Goal: Information Seeking & Learning: Find specific page/section

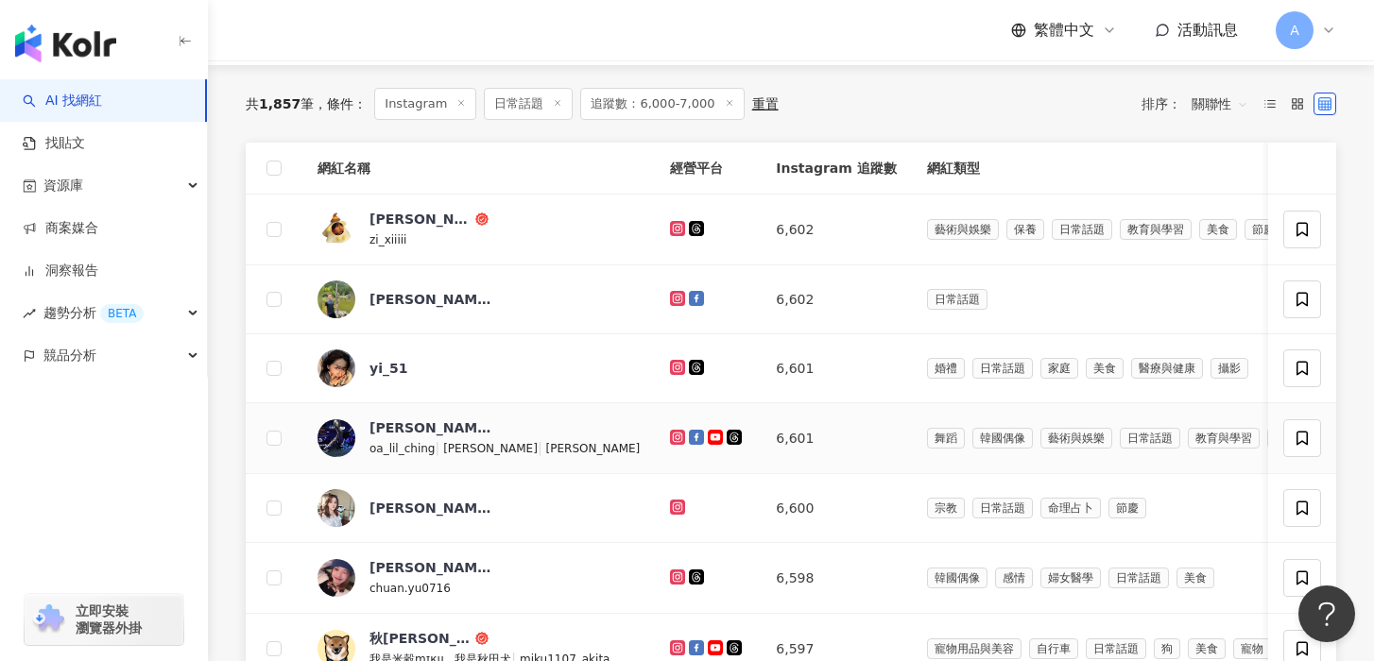
scroll to position [175, 0]
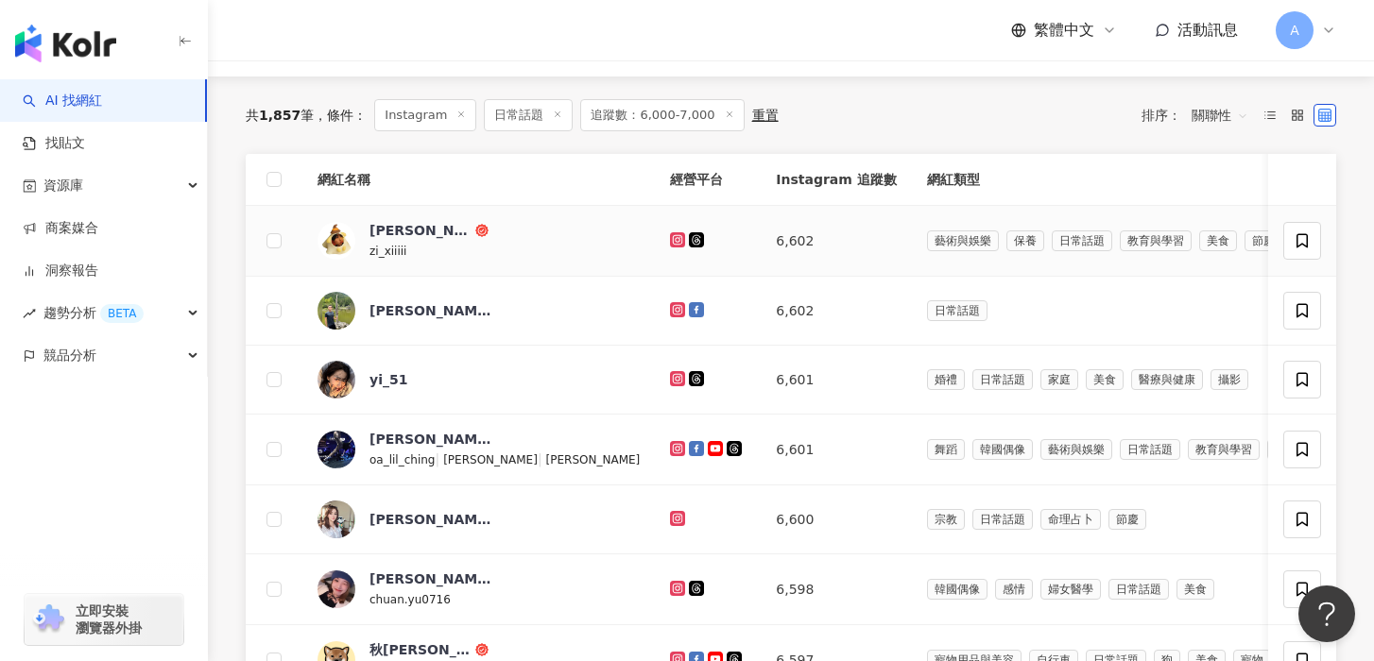
click at [672, 237] on icon at bounding box center [678, 239] width 12 height 11
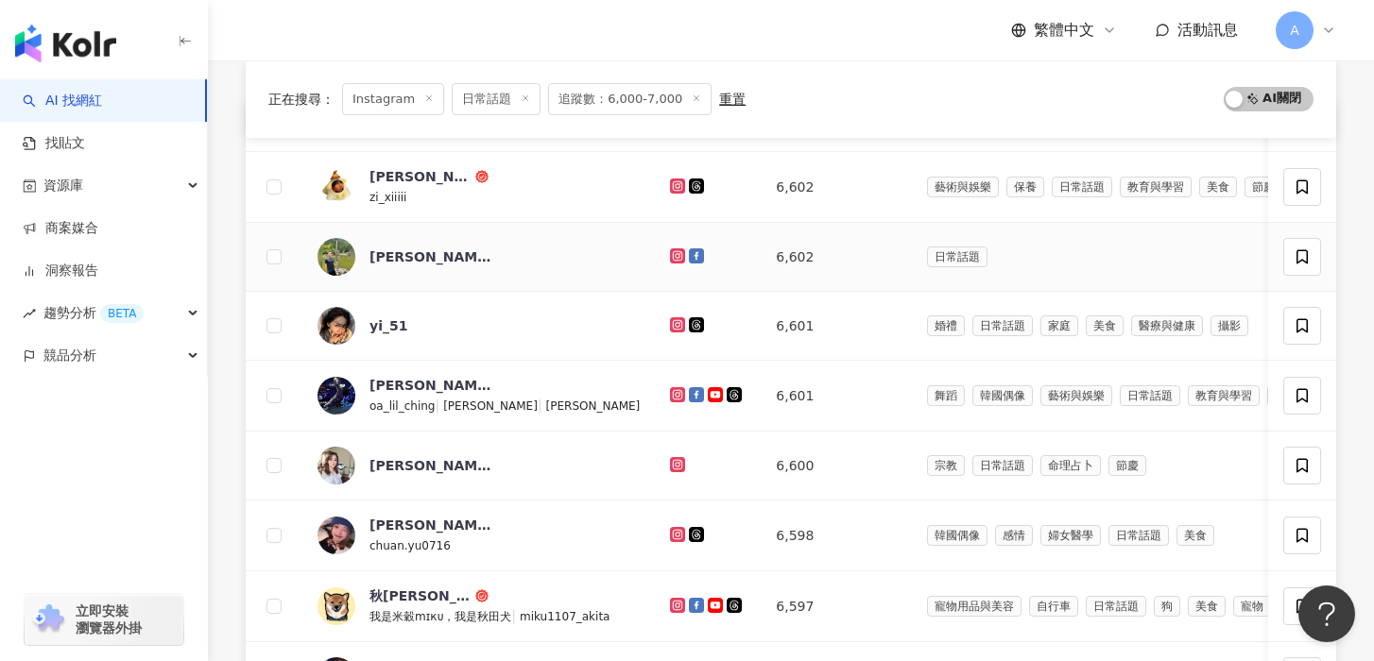
scroll to position [231, 0]
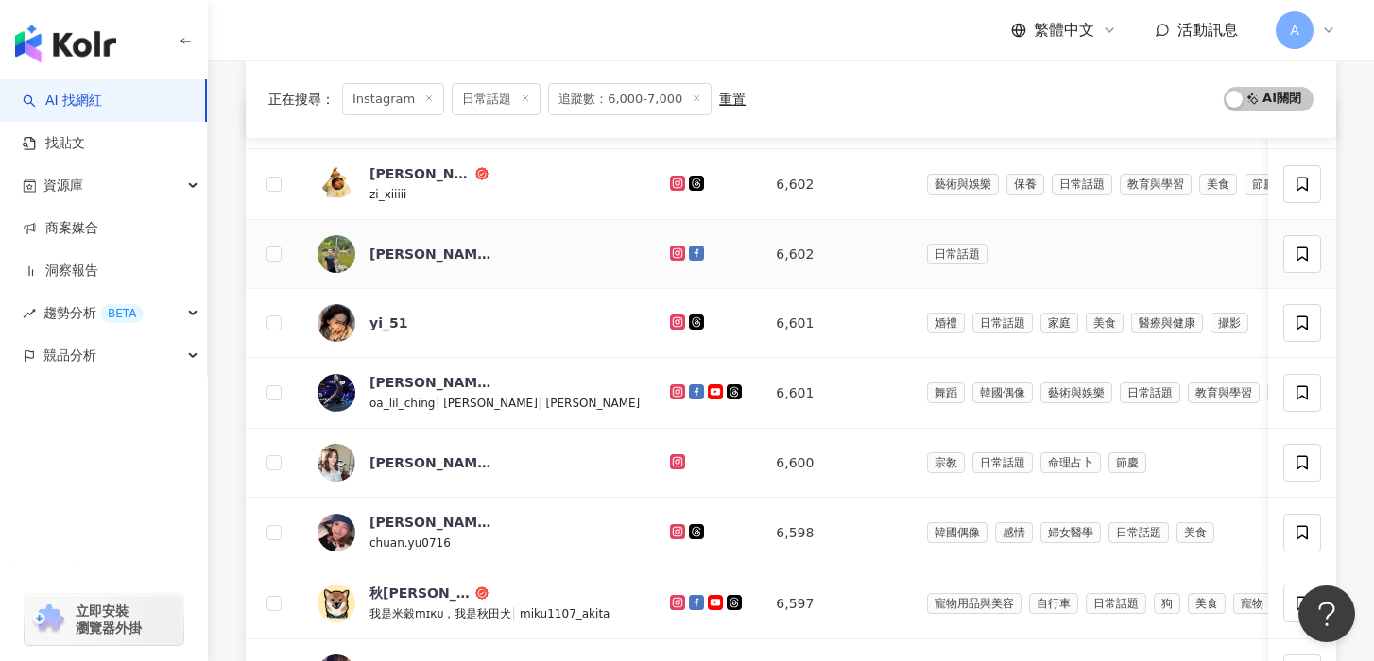
click at [670, 252] on icon at bounding box center [677, 253] width 15 height 15
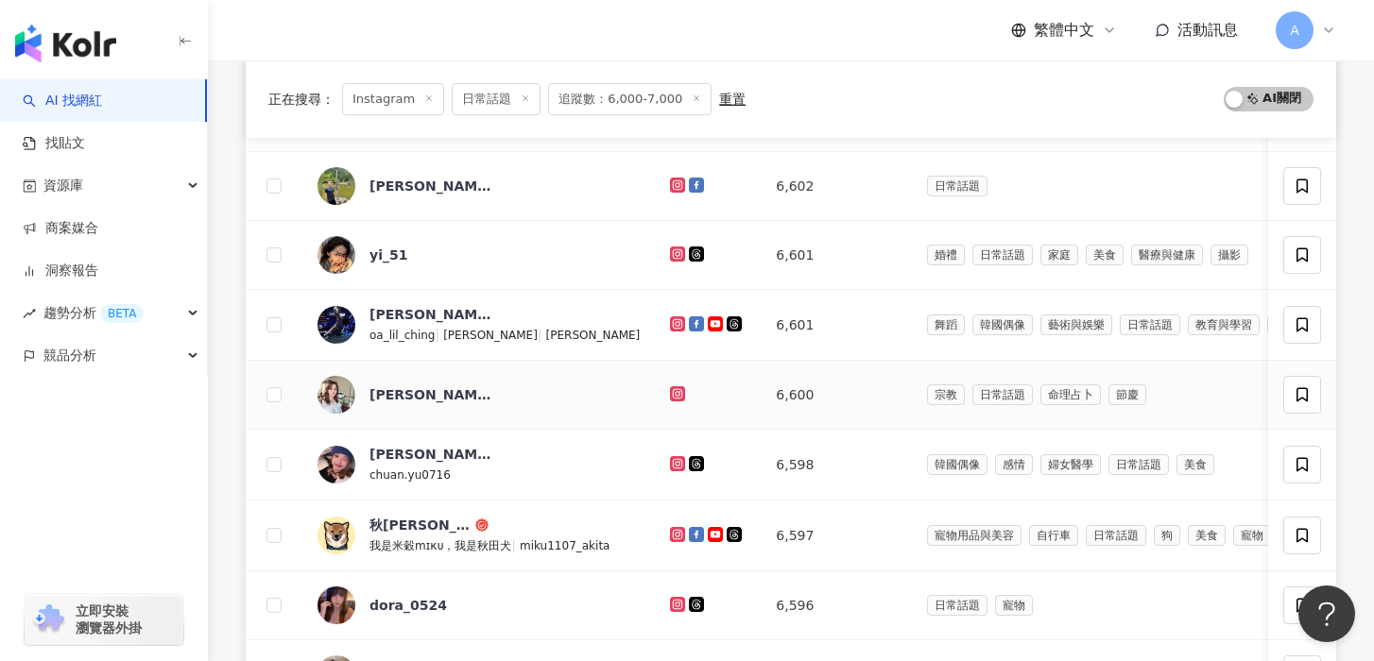
scroll to position [324, 0]
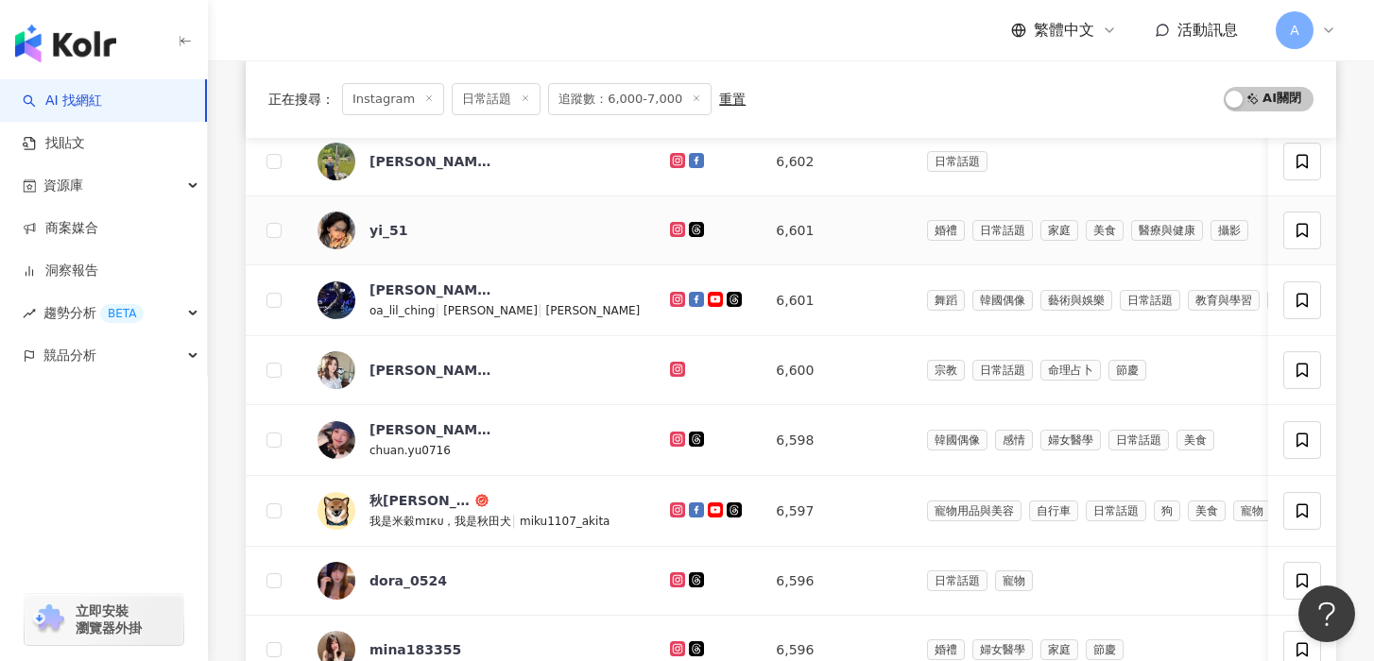
click at [670, 222] on icon at bounding box center [677, 229] width 15 height 15
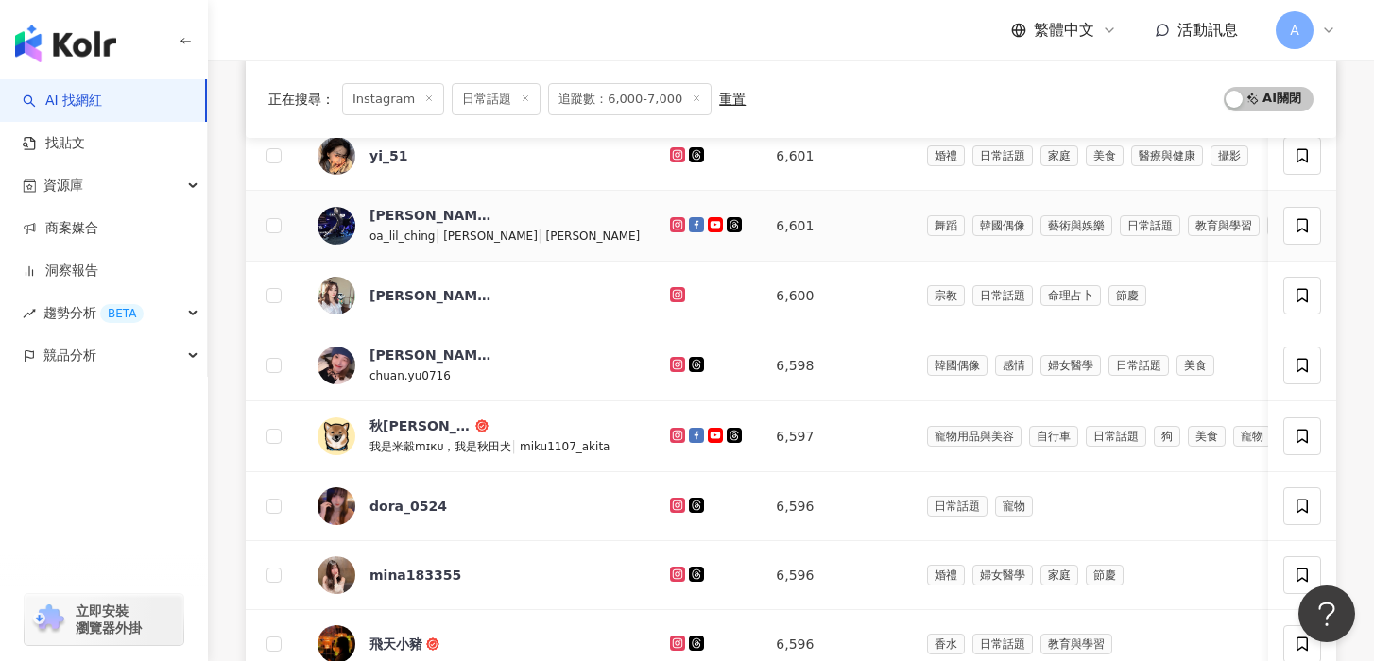
scroll to position [407, 0]
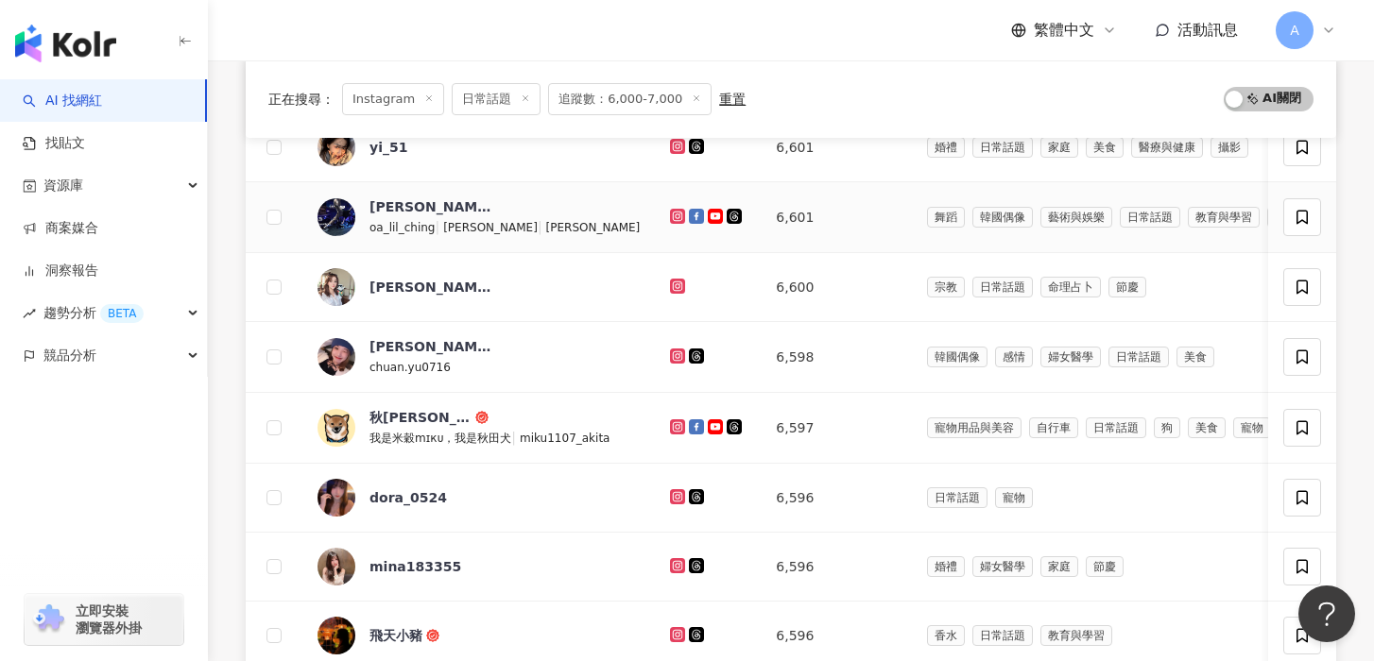
click at [672, 212] on icon at bounding box center [678, 216] width 12 height 11
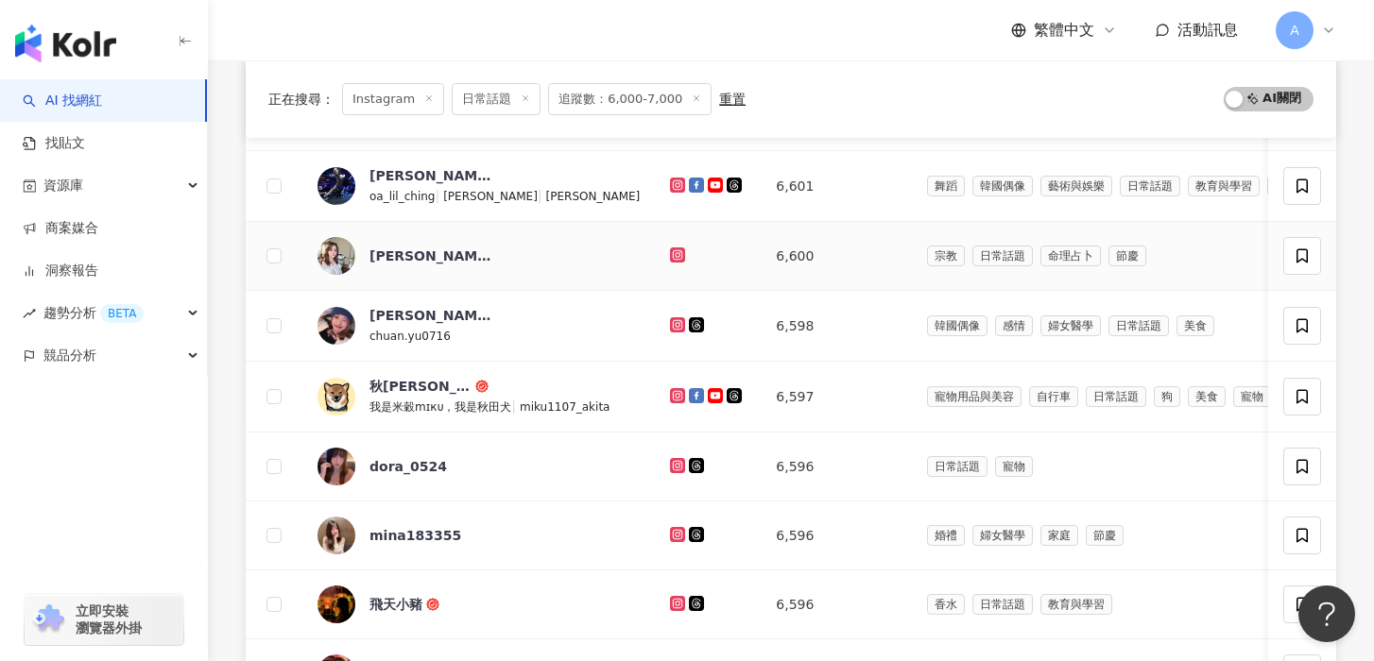
click at [670, 248] on icon at bounding box center [677, 255] width 15 height 15
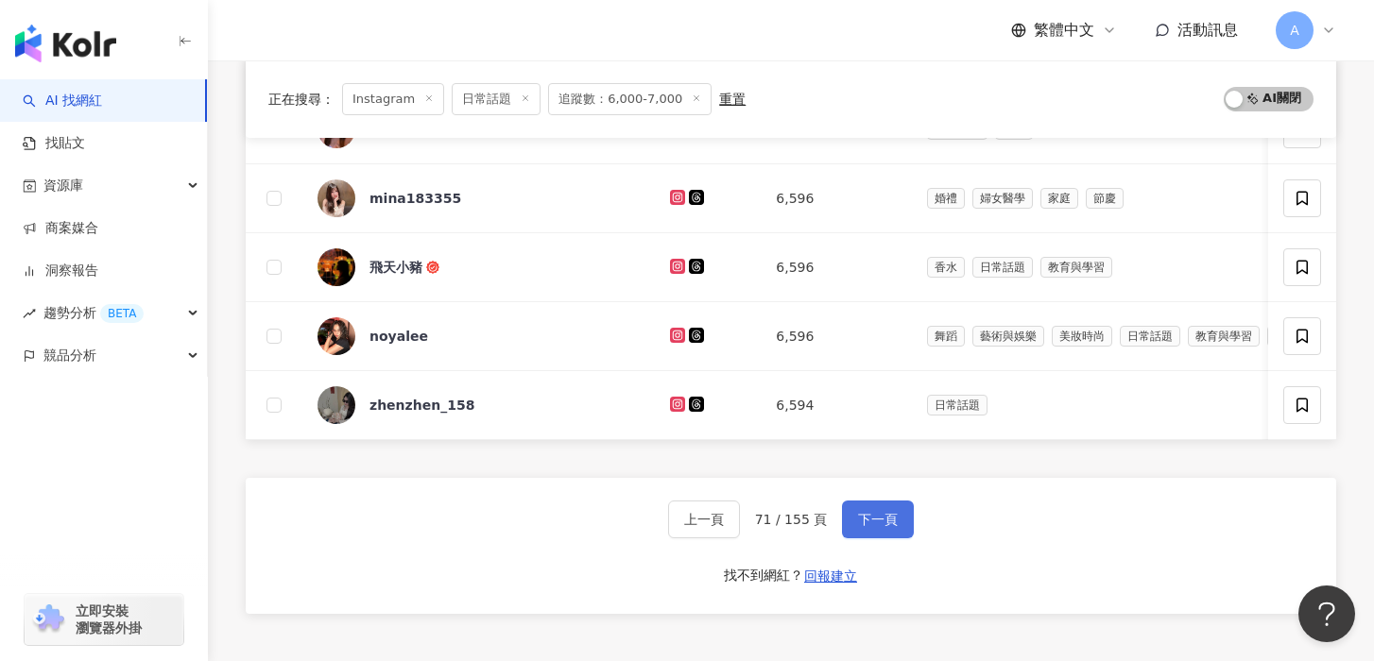
click at [909, 523] on button "下一頁" at bounding box center [878, 520] width 72 height 38
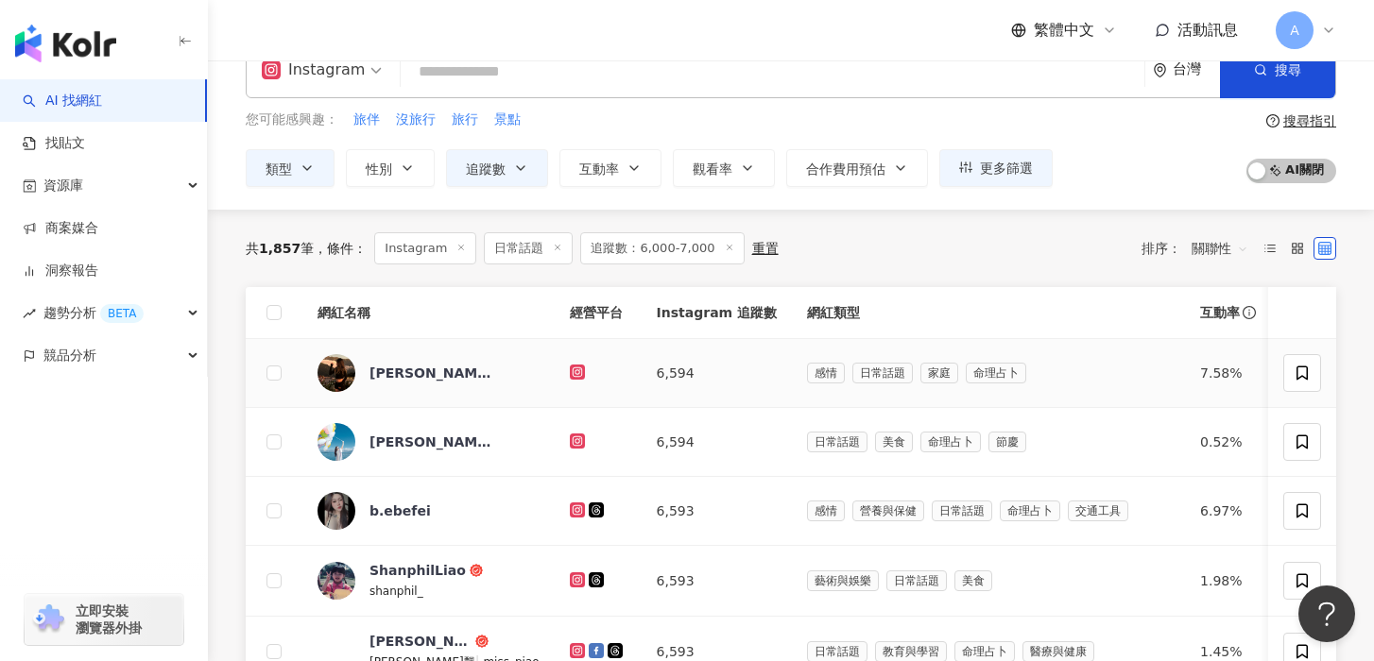
scroll to position [37, 0]
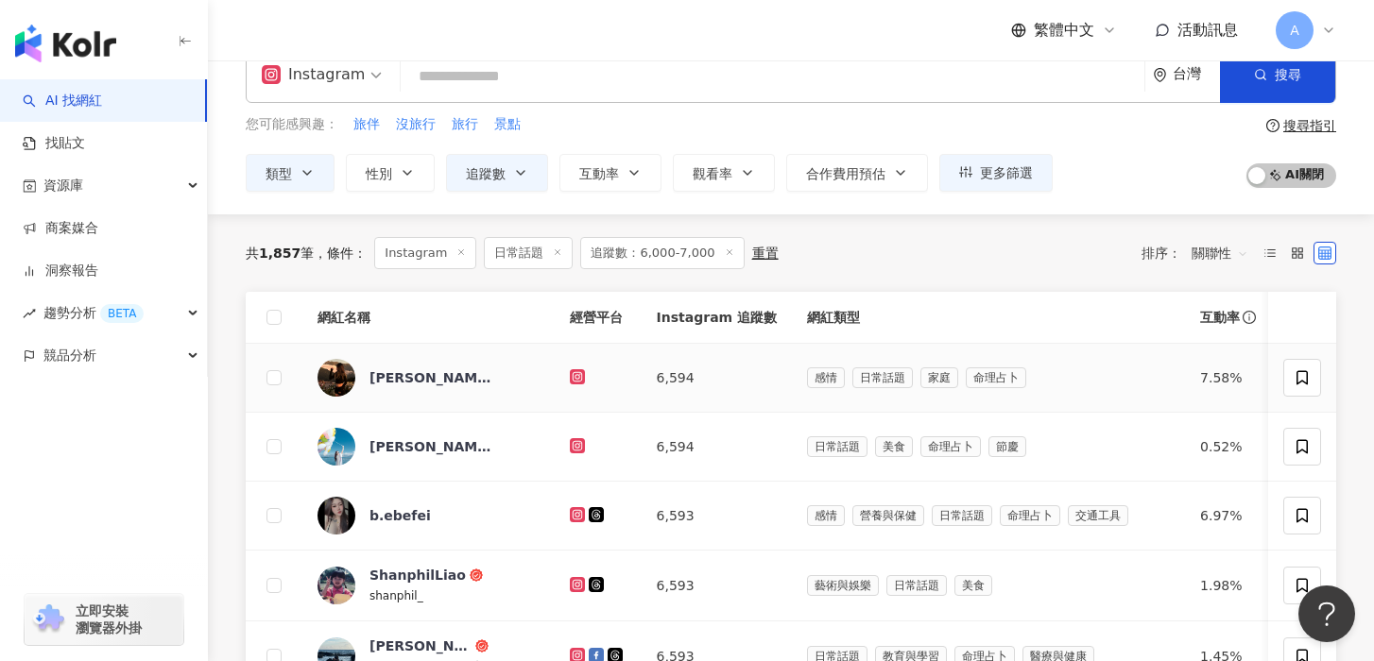
click at [570, 377] on div at bounding box center [598, 378] width 57 height 21
click at [555, 377] on td at bounding box center [598, 378] width 87 height 69
click at [573, 380] on icon at bounding box center [577, 376] width 8 height 8
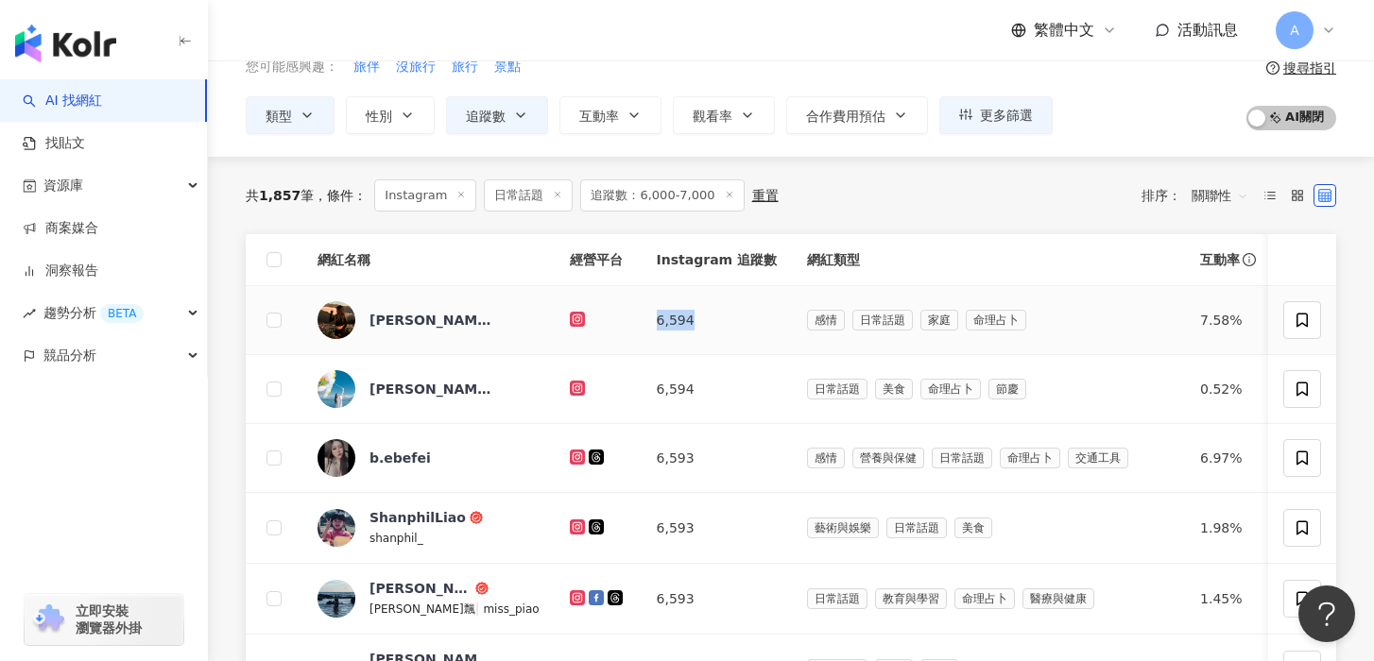
scroll to position [126, 0]
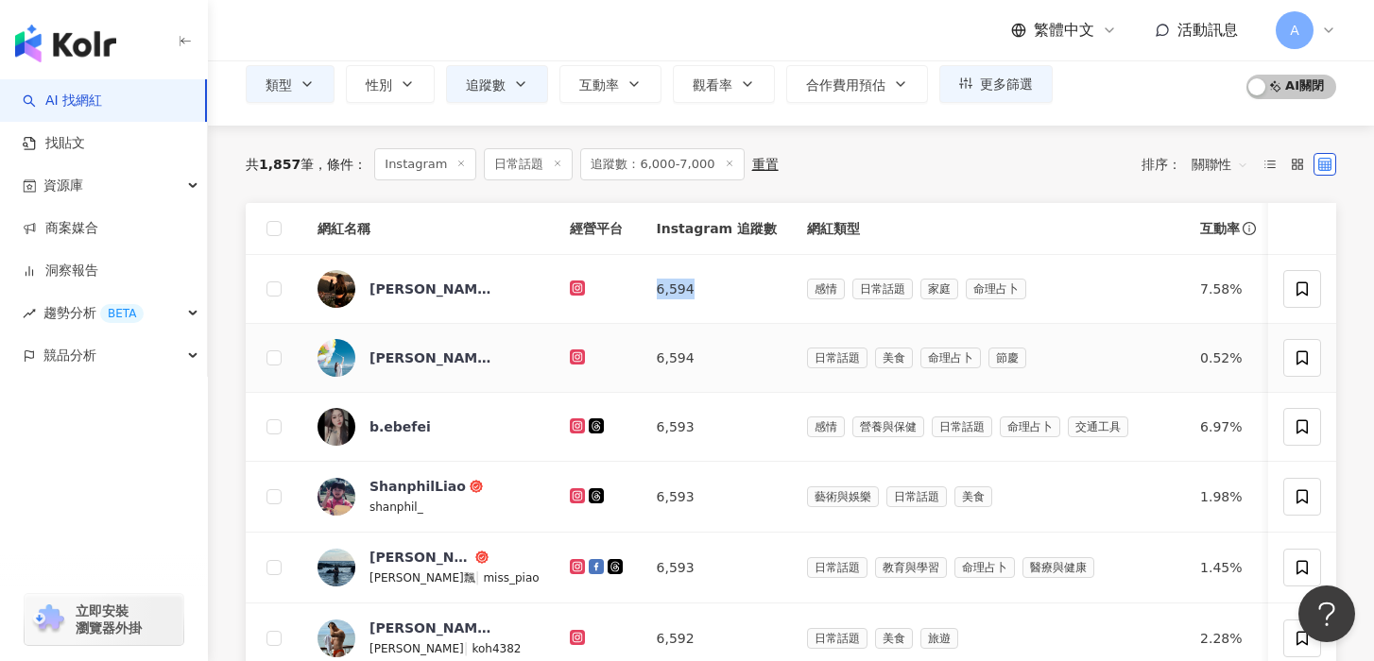
click at [573, 353] on icon at bounding box center [577, 356] width 8 height 8
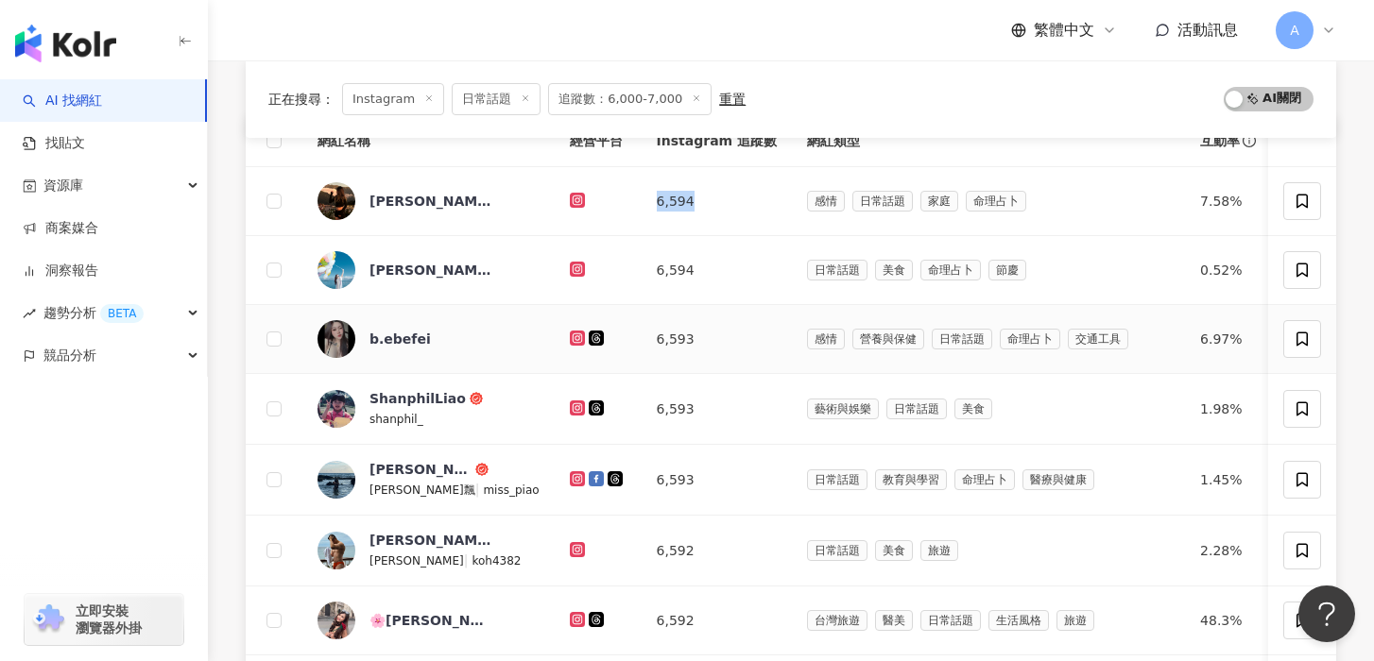
scroll to position [219, 0]
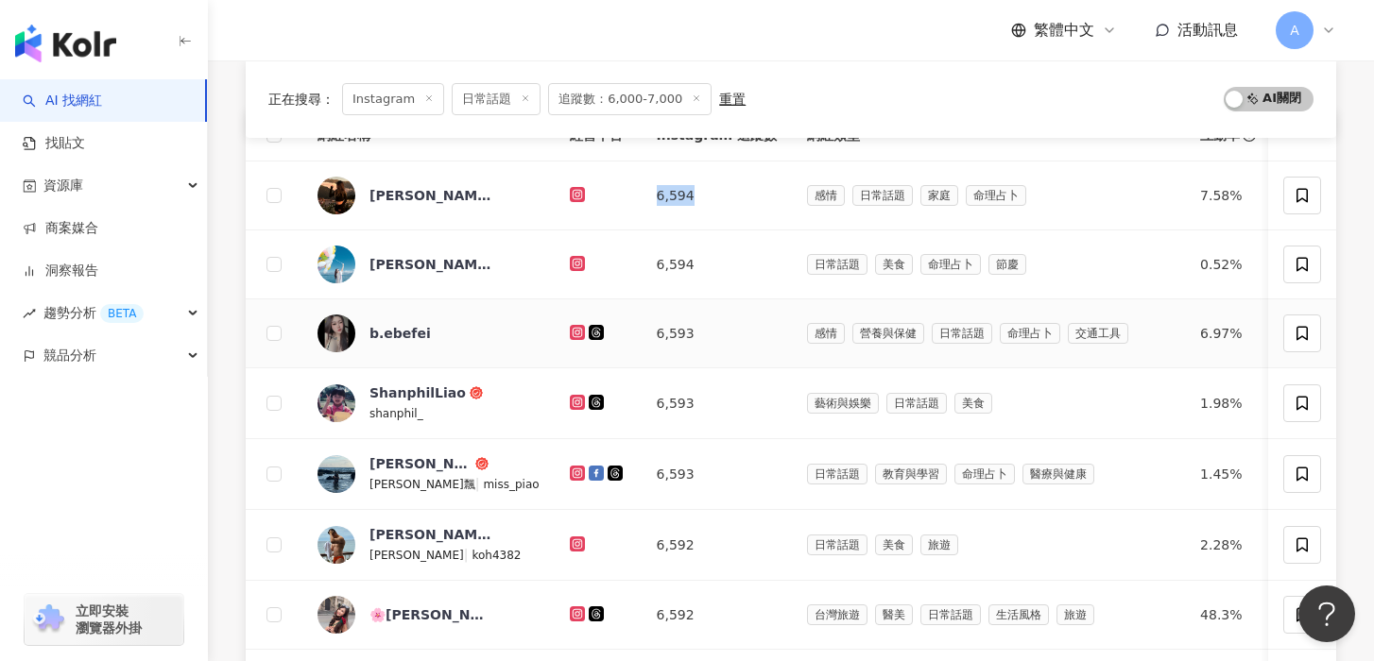
click at [570, 333] on g at bounding box center [577, 332] width 15 height 15
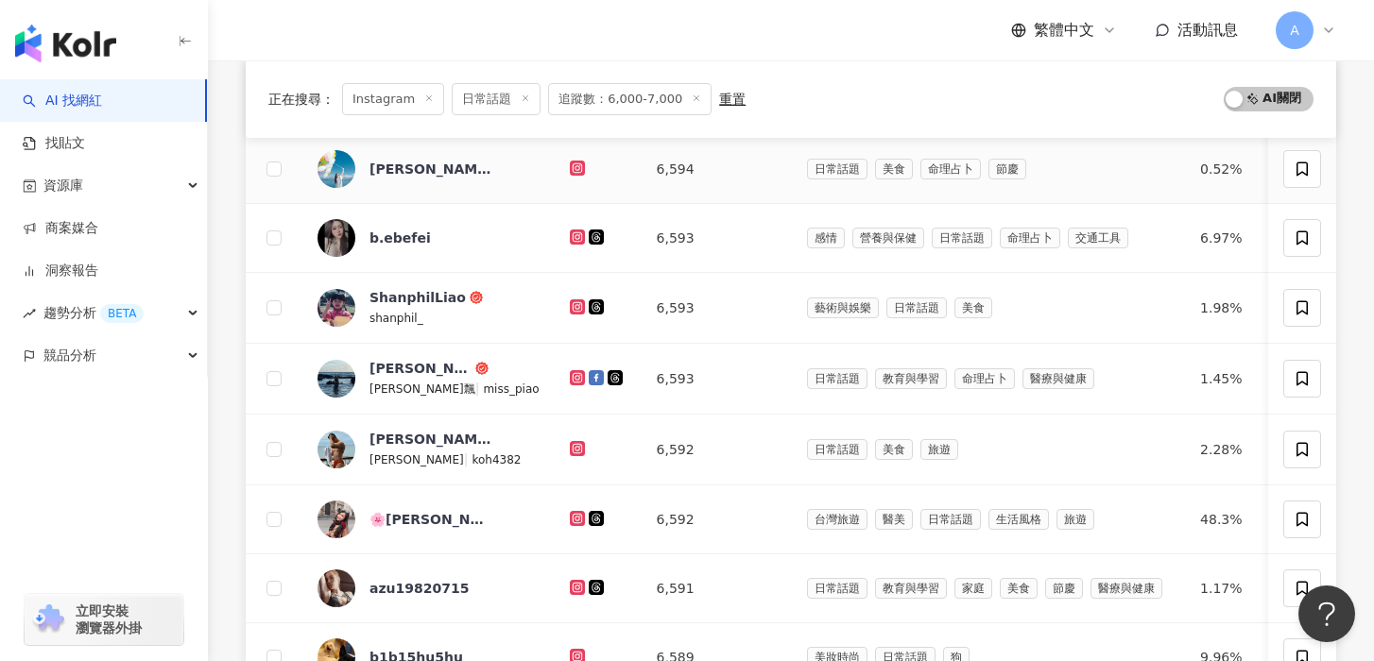
scroll to position [316, 0]
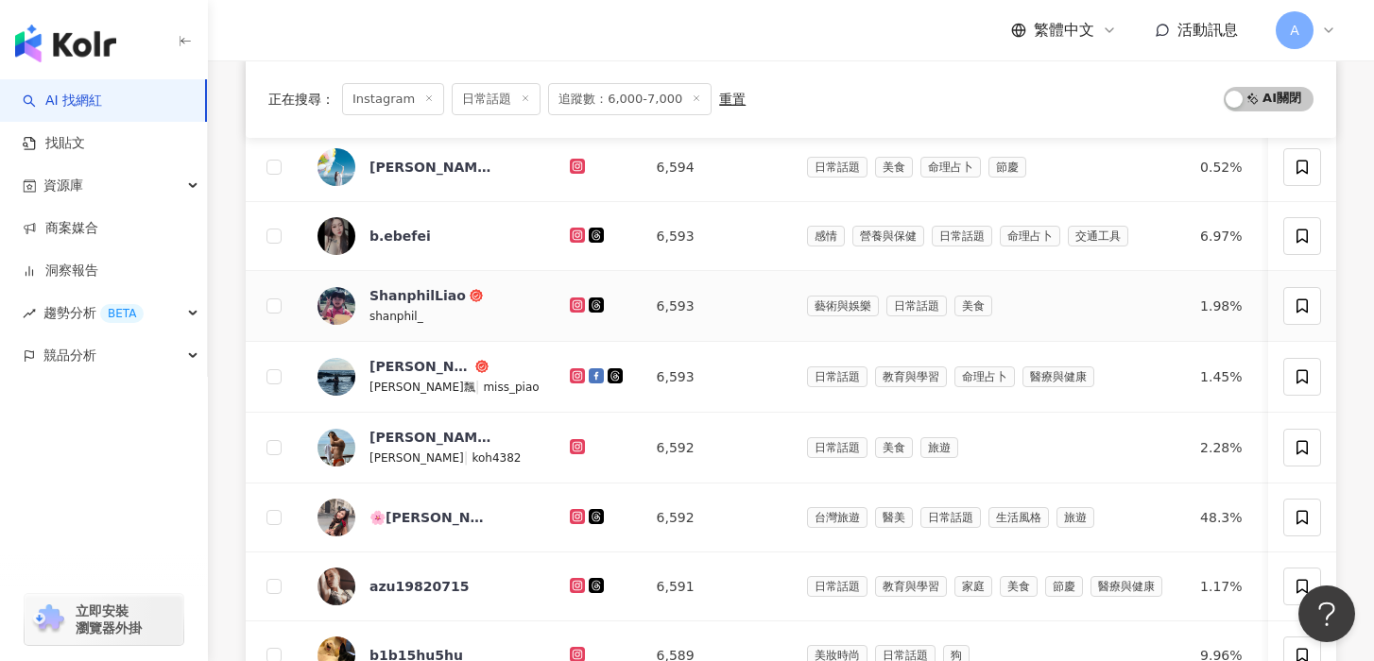
click at [570, 313] on div at bounding box center [598, 306] width 57 height 21
click at [572, 307] on icon at bounding box center [578, 304] width 12 height 11
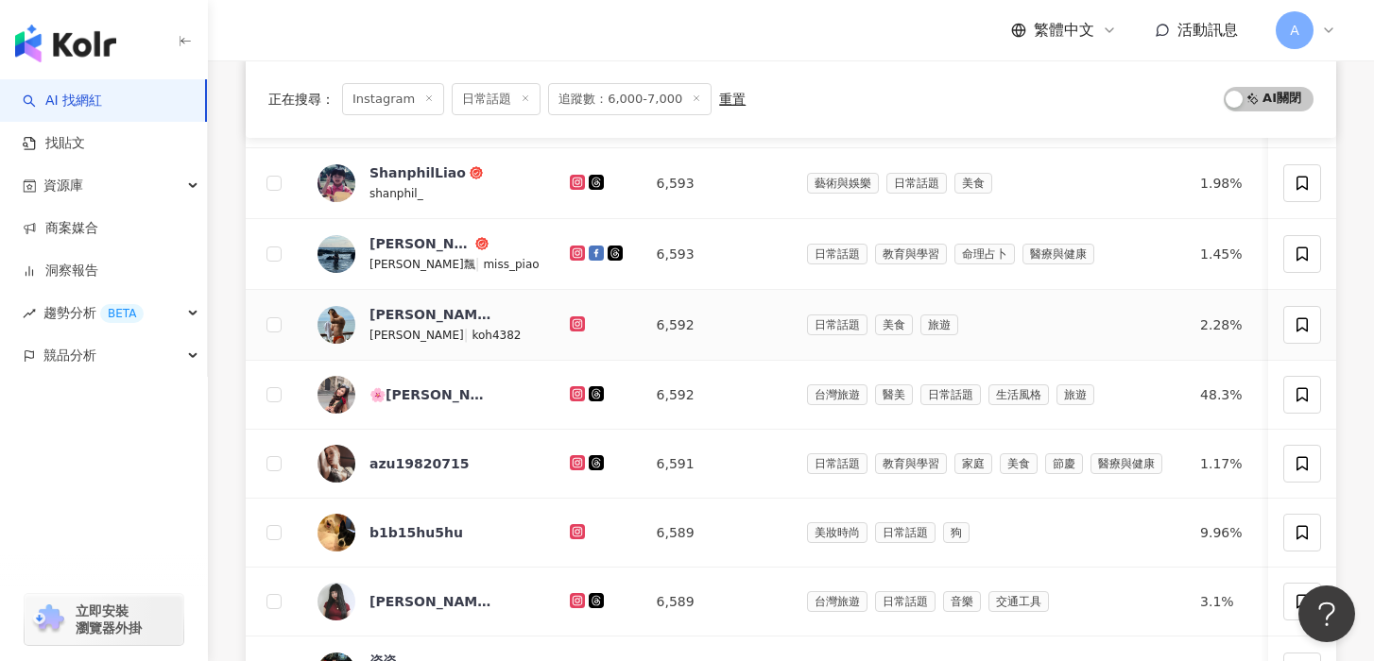
scroll to position [453, 0]
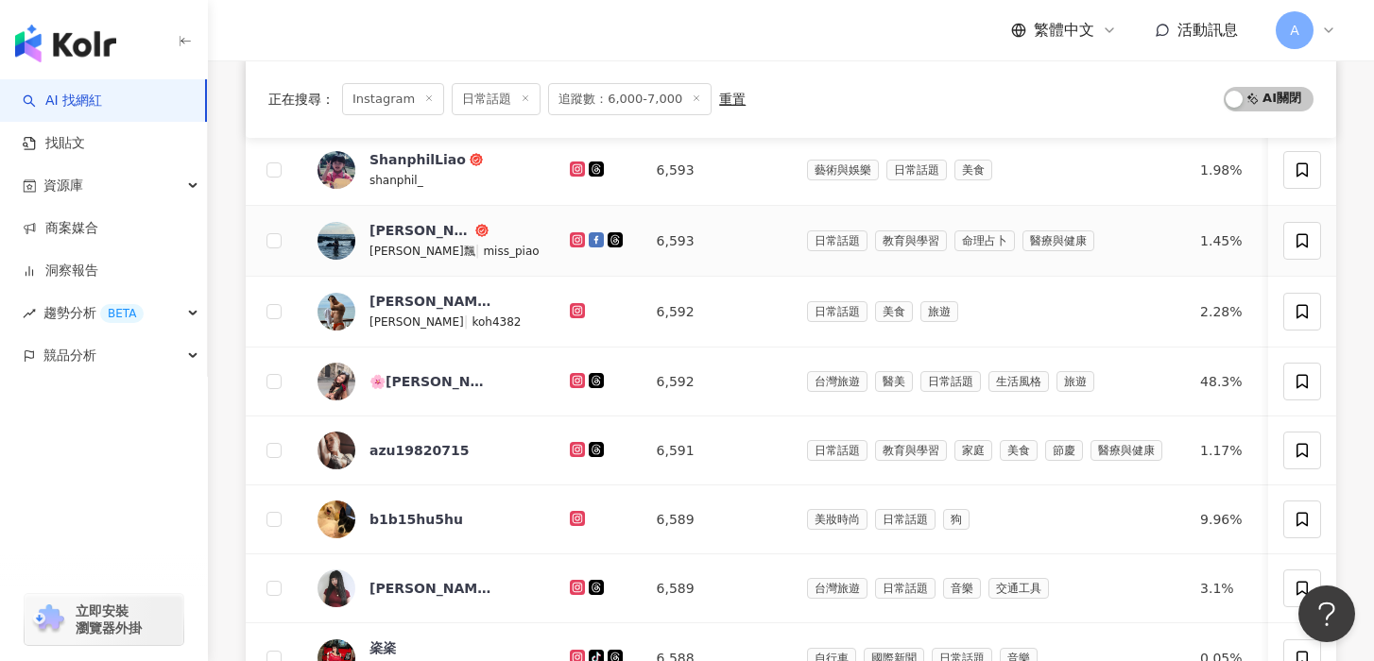
click at [572, 242] on icon at bounding box center [578, 239] width 12 height 11
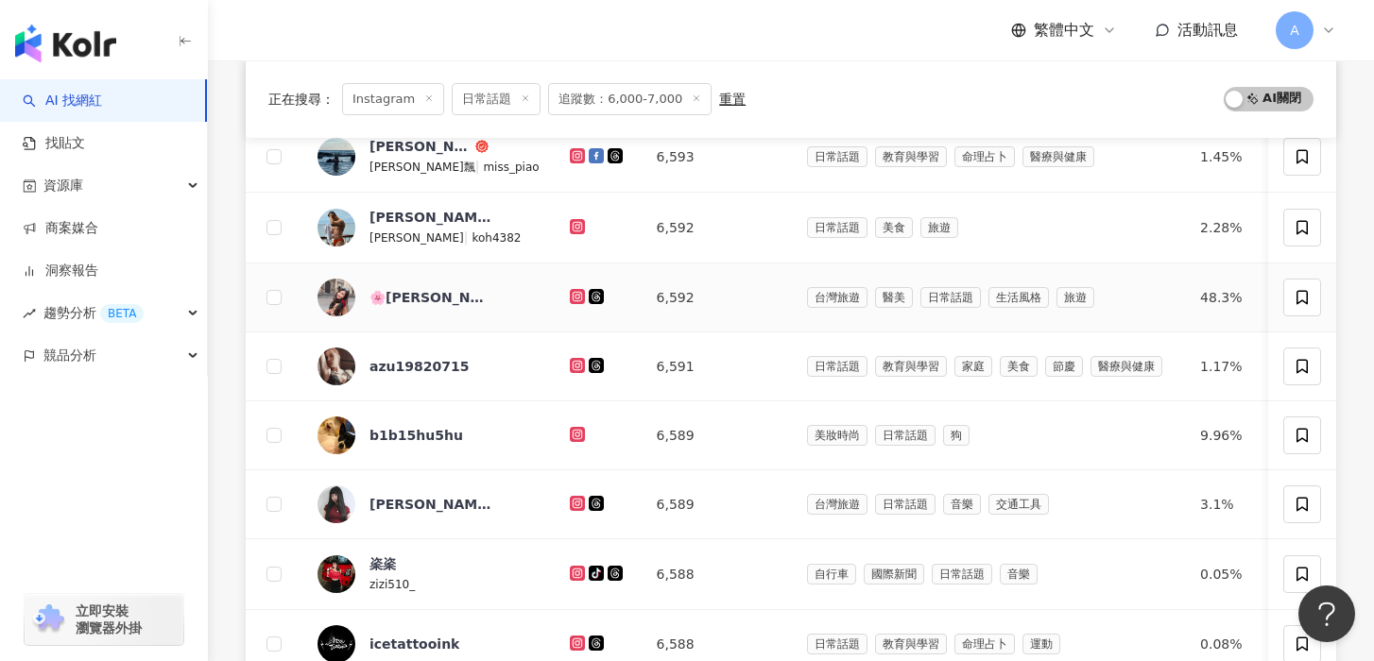
scroll to position [552, 0]
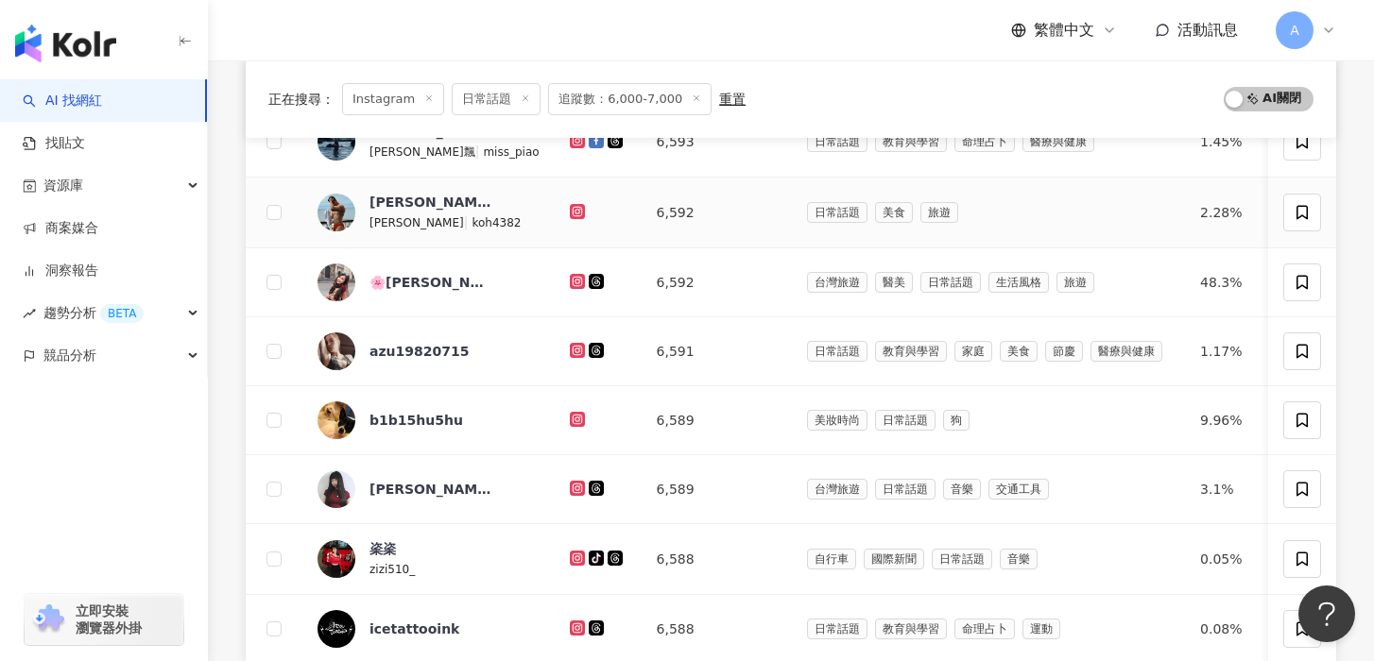
click at [572, 210] on icon at bounding box center [578, 211] width 12 height 11
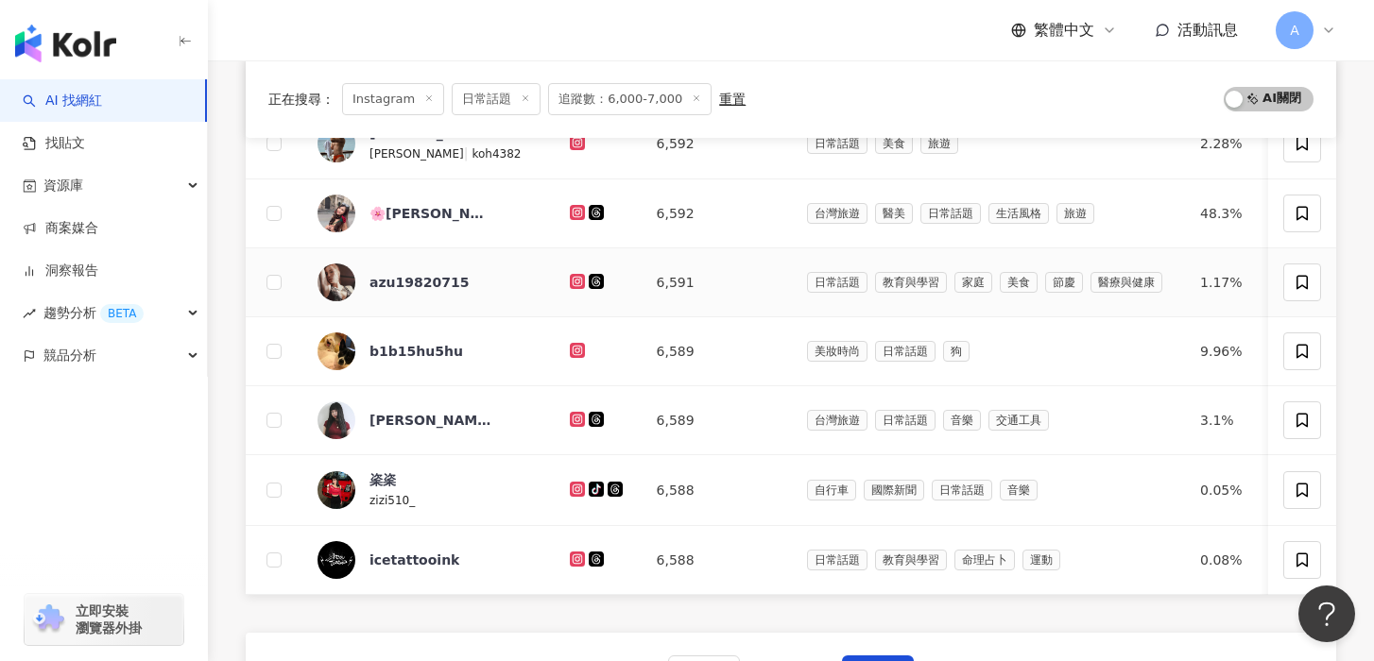
scroll to position [634, 0]
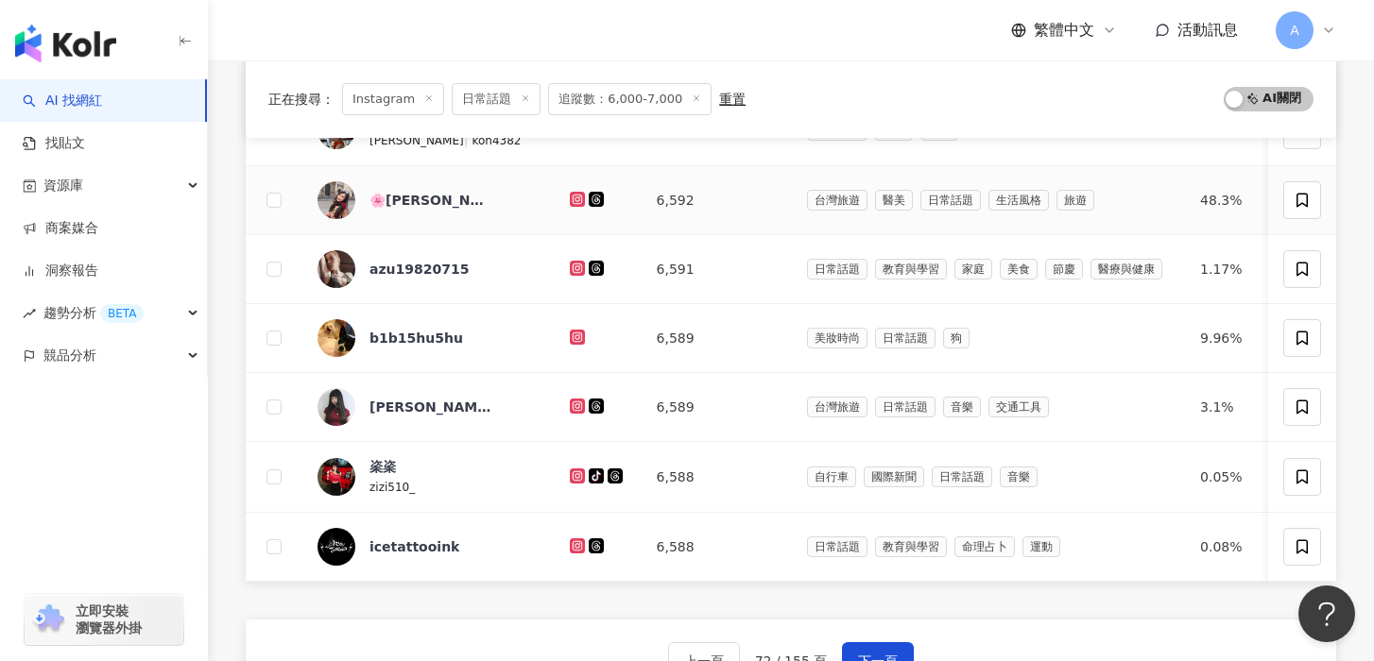
click at [573, 202] on icon at bounding box center [577, 199] width 8 height 8
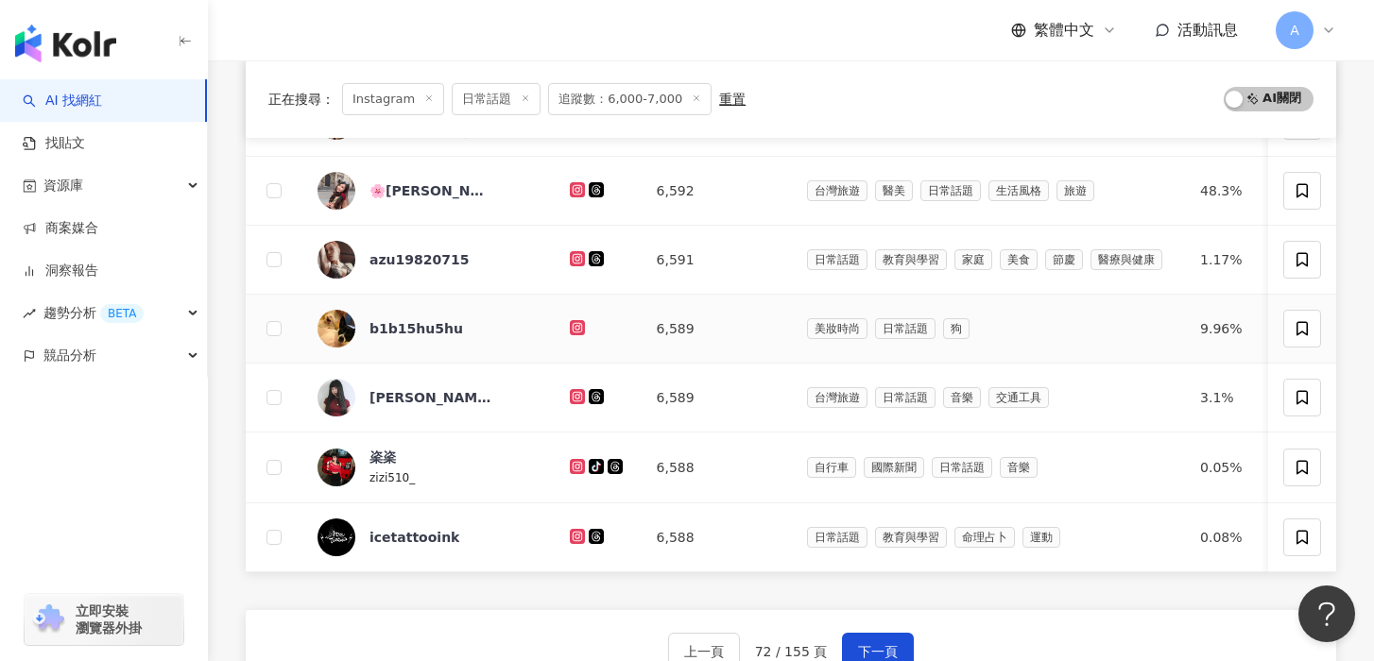
scroll to position [641, 0]
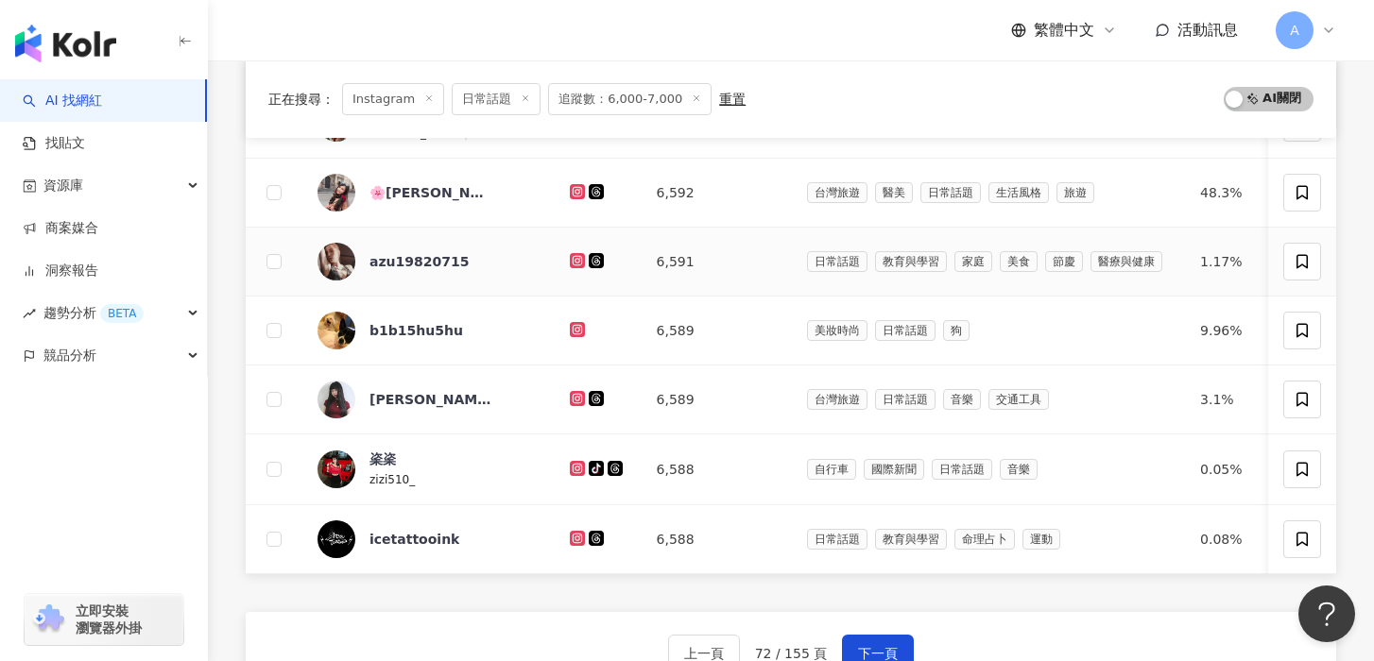
click at [573, 257] on icon at bounding box center [577, 260] width 8 height 8
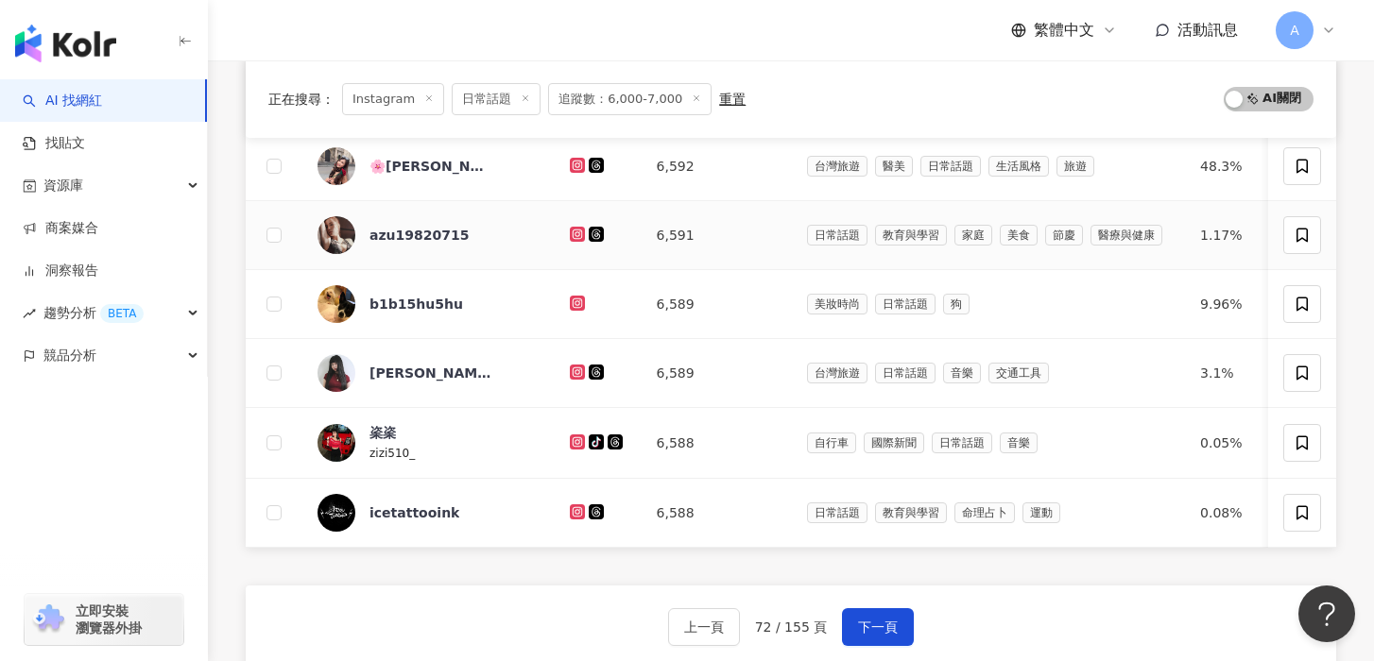
click at [572, 238] on icon at bounding box center [578, 234] width 12 height 11
click at [570, 305] on icon at bounding box center [577, 303] width 15 height 15
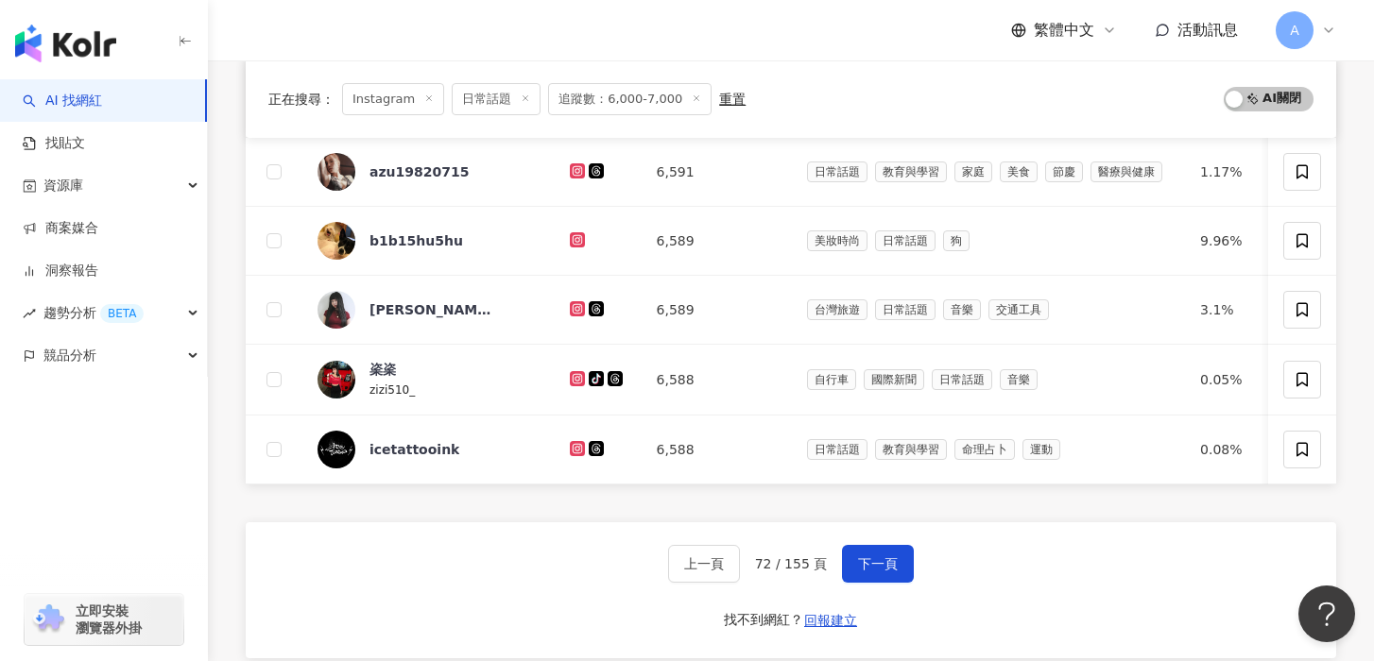
scroll to position [768, 0]
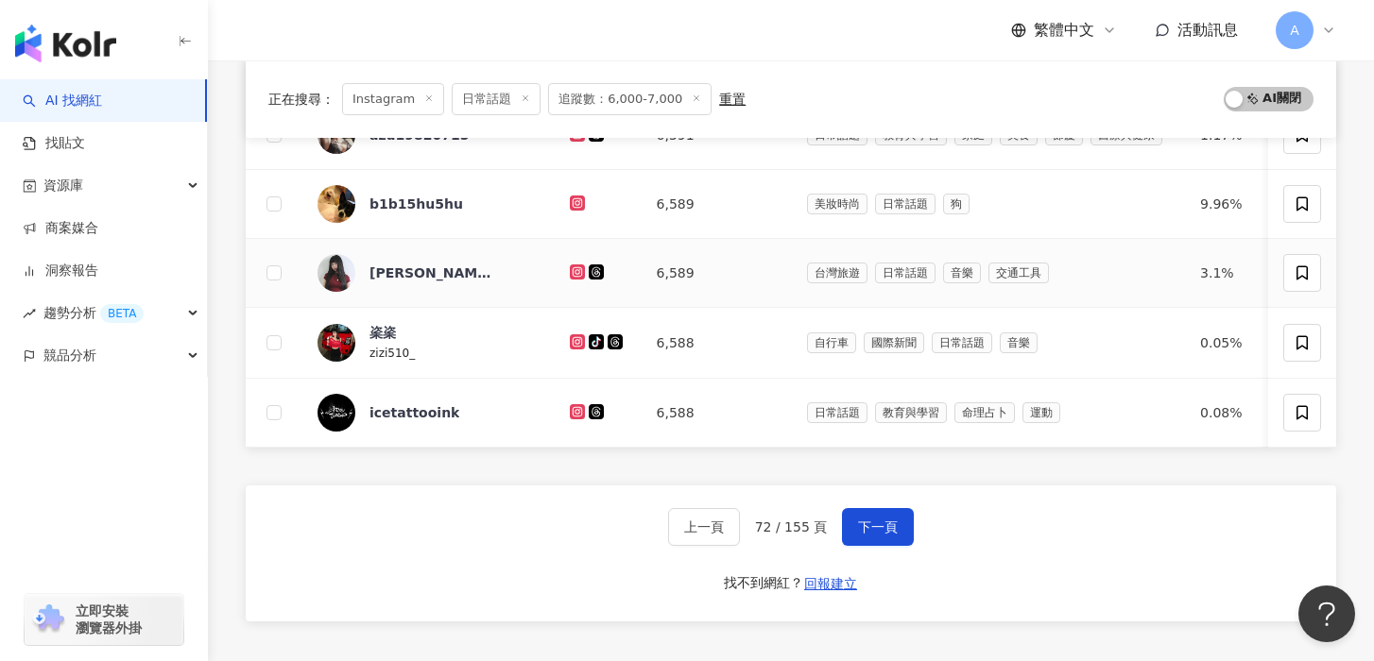
click at [573, 271] on icon at bounding box center [577, 271] width 8 height 8
click at [573, 340] on icon at bounding box center [577, 341] width 8 height 8
click at [570, 402] on div at bounding box center [598, 412] width 57 height 21
click at [573, 409] on icon at bounding box center [577, 411] width 8 height 8
click at [884, 529] on span "下一頁" at bounding box center [878, 527] width 40 height 15
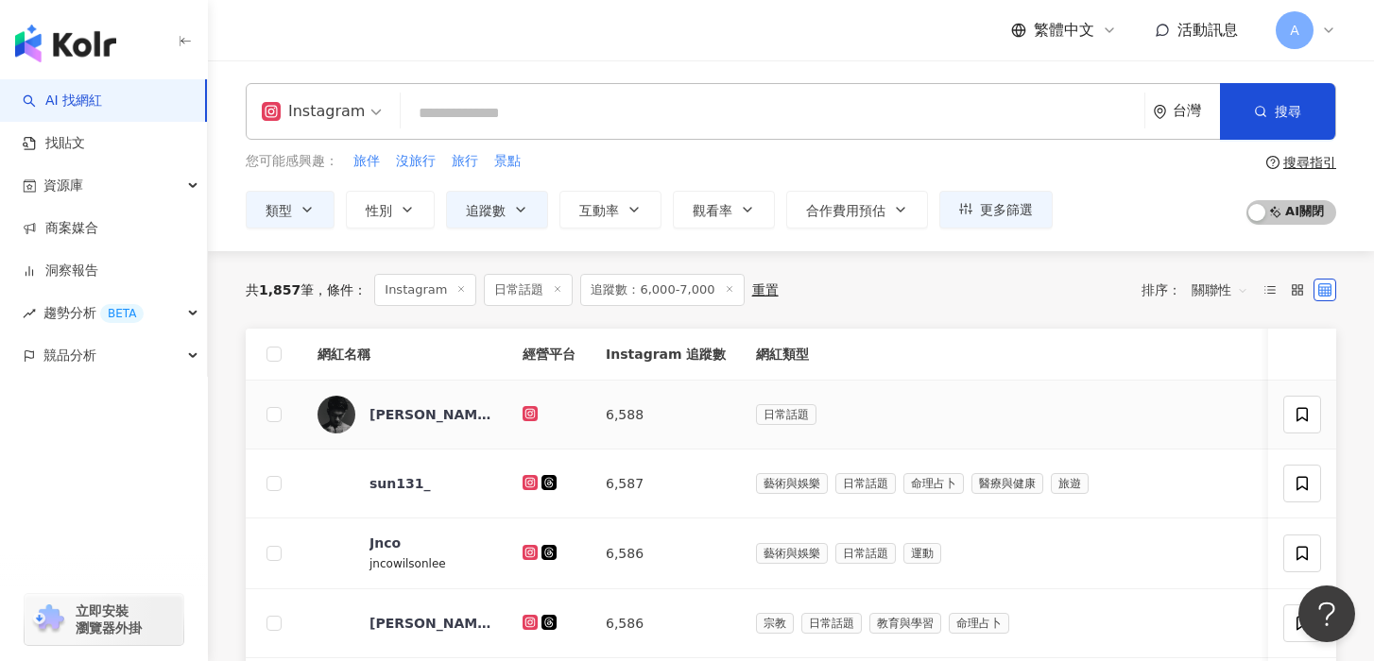
scroll to position [110, 0]
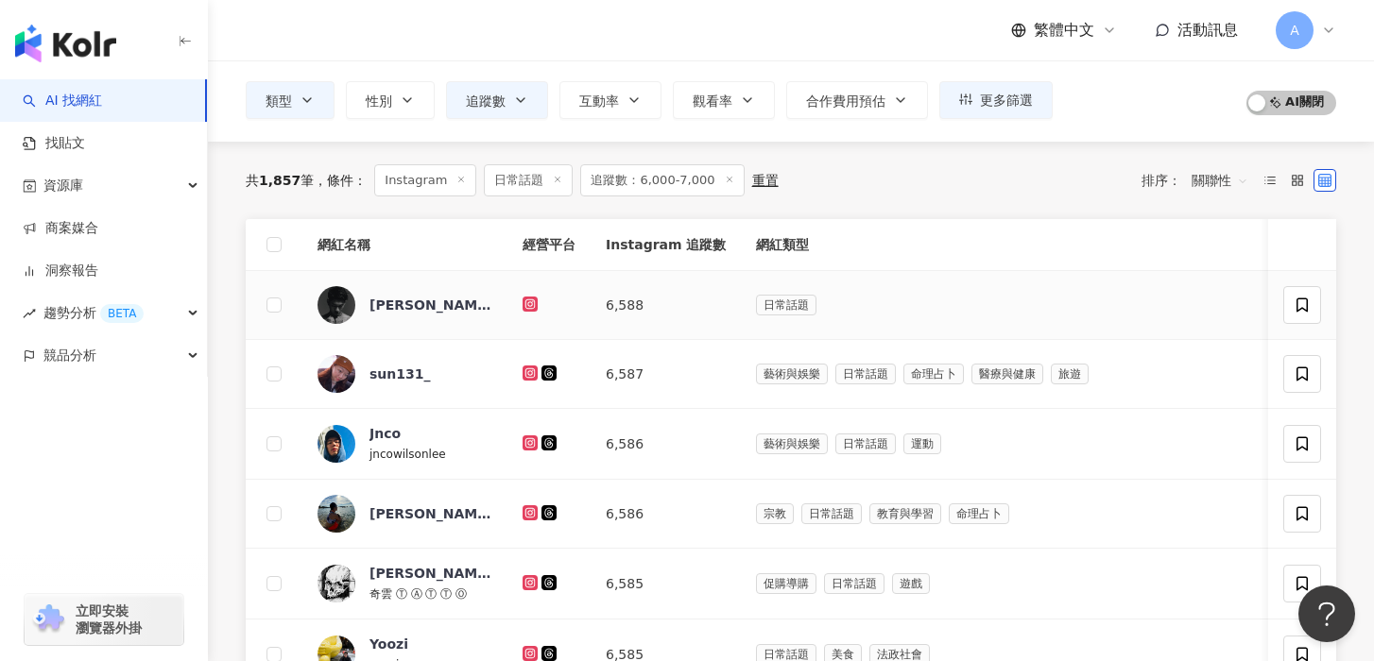
click at [525, 305] on g at bounding box center [529, 304] width 15 height 15
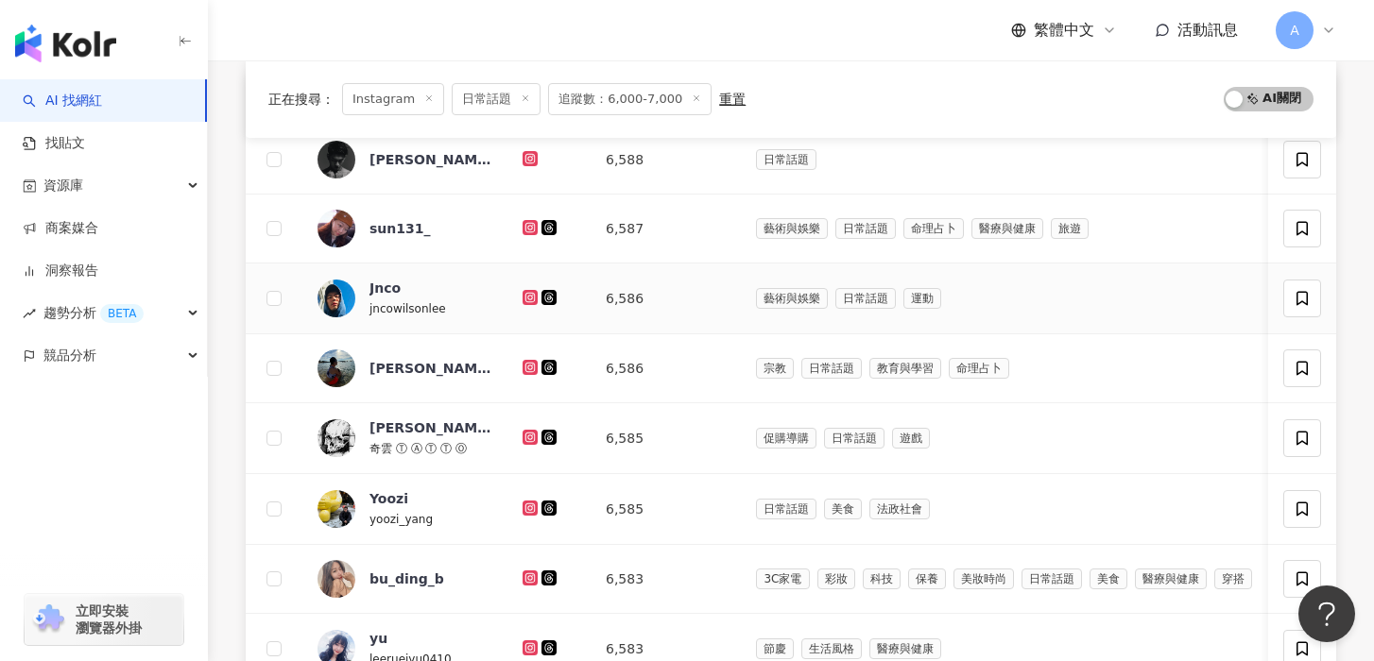
scroll to position [257, 0]
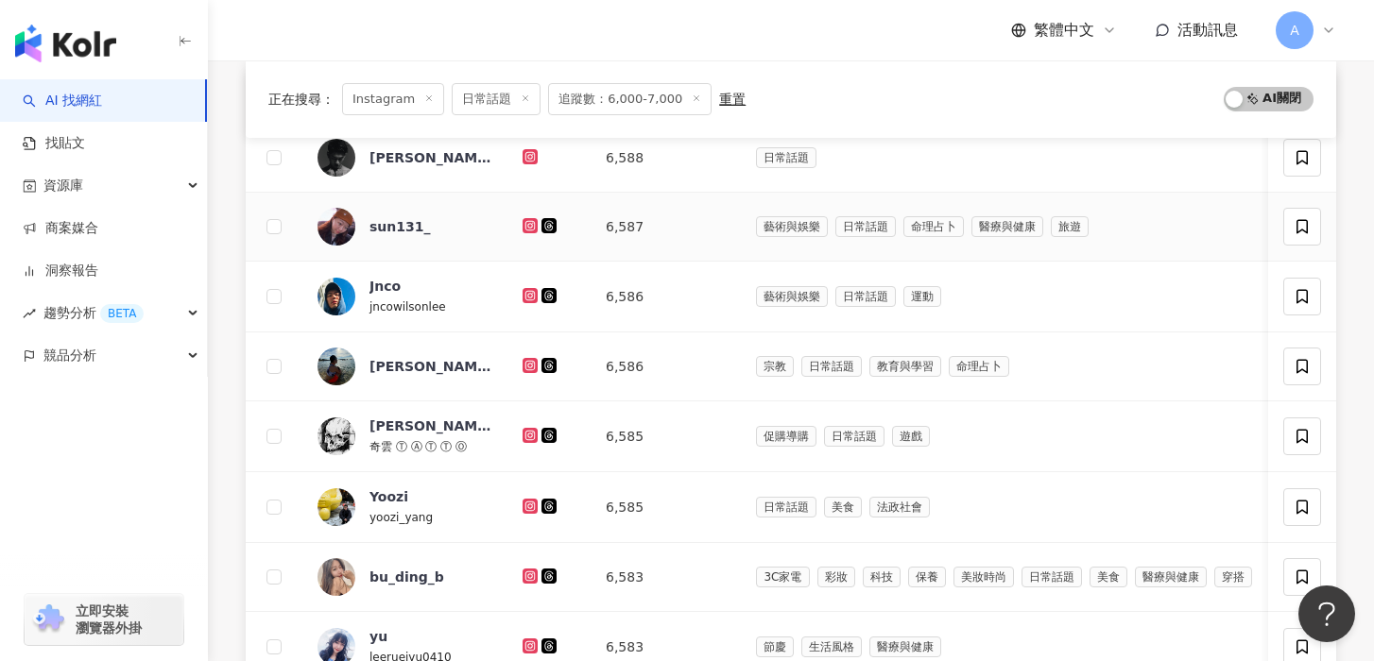
click at [530, 226] on icon at bounding box center [529, 225] width 3 height 3
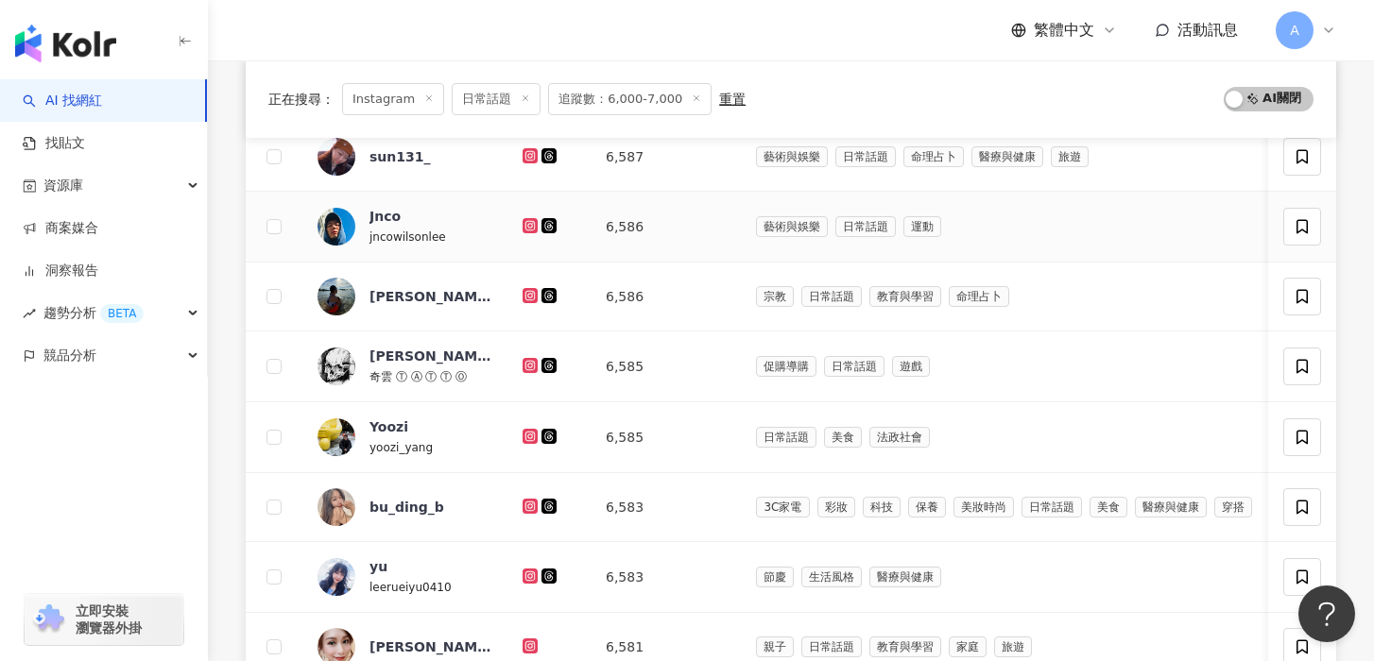
click at [531, 225] on icon at bounding box center [529, 225] width 3 height 3
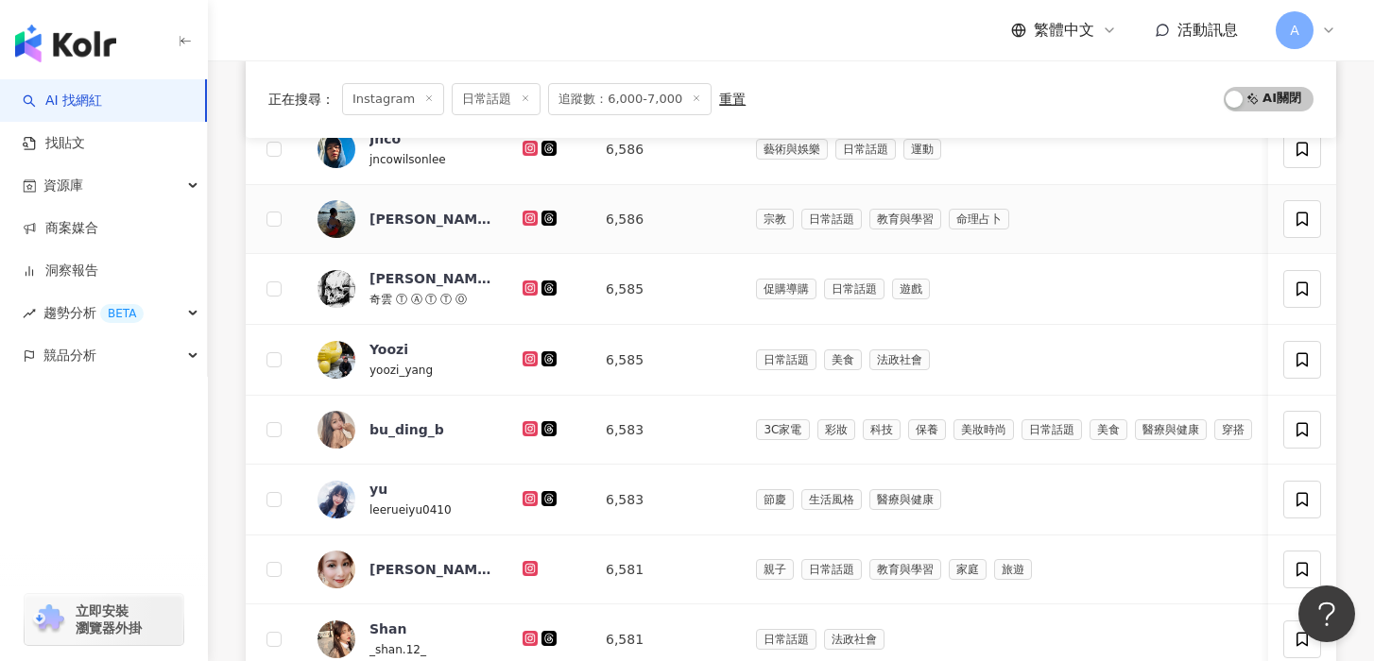
scroll to position [422, 0]
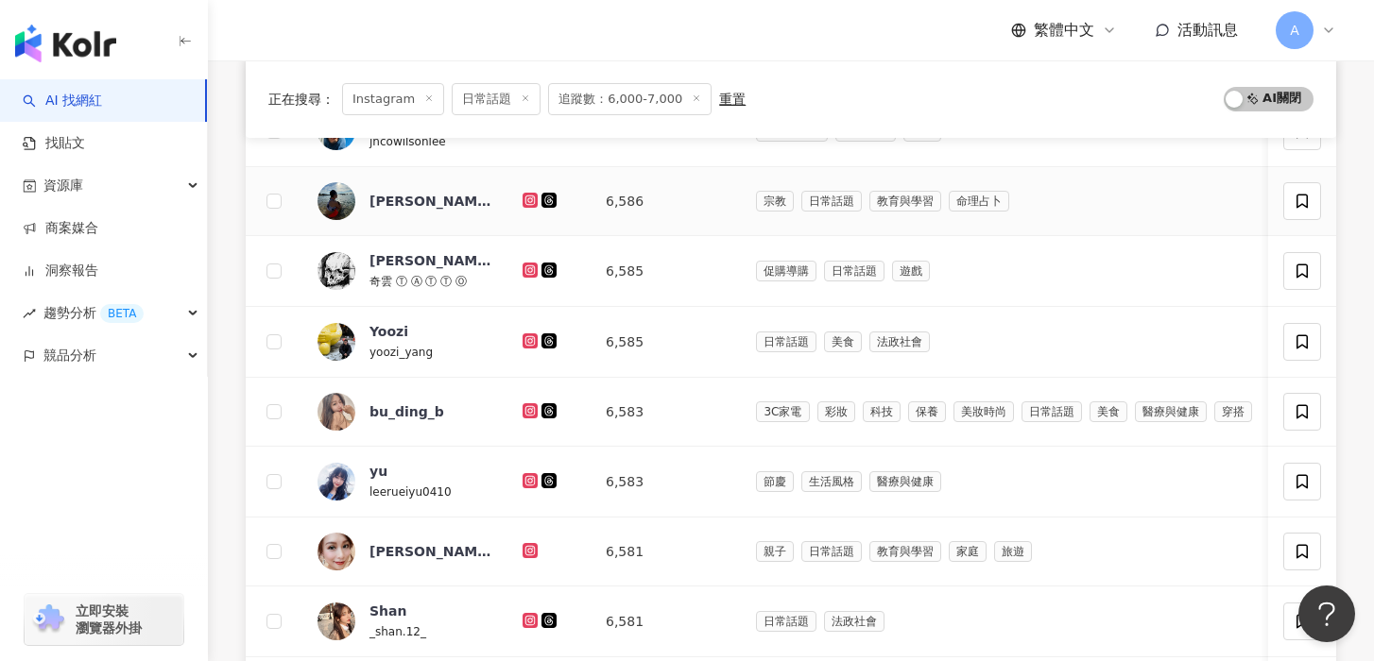
click at [526, 203] on icon at bounding box center [530, 200] width 8 height 8
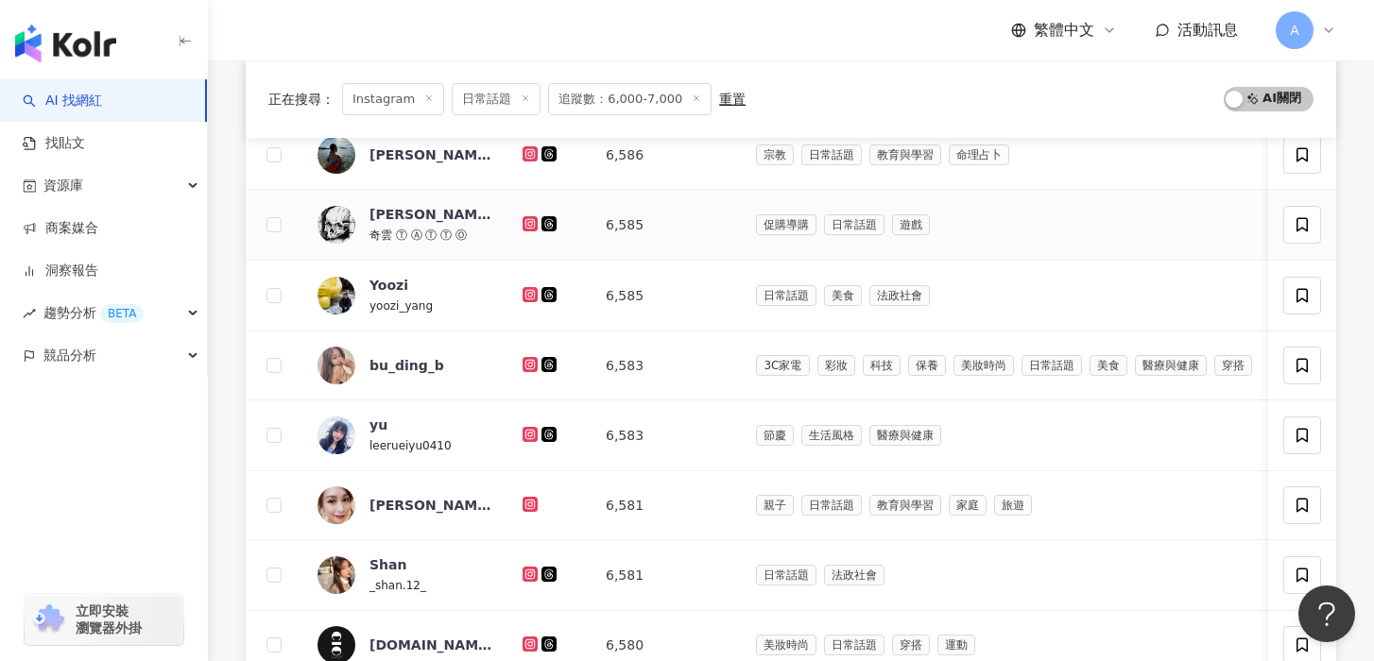
scroll to position [470, 0]
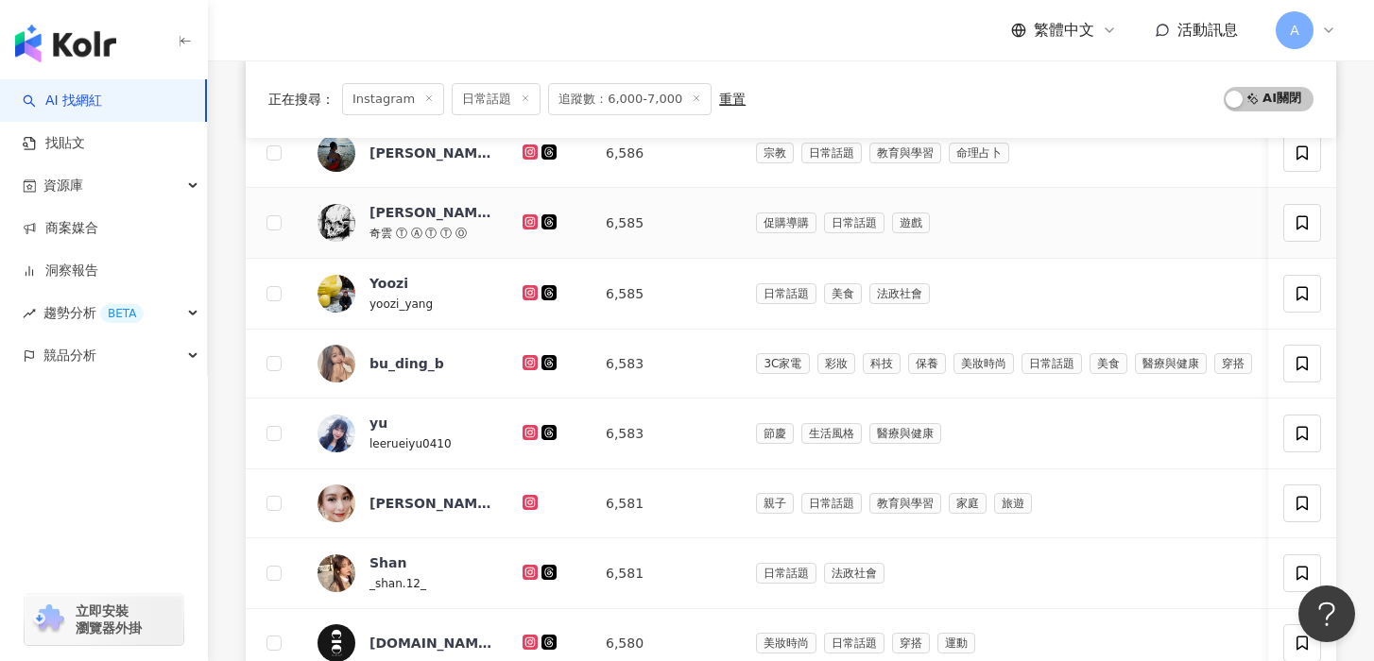
click at [523, 223] on icon at bounding box center [529, 221] width 15 height 15
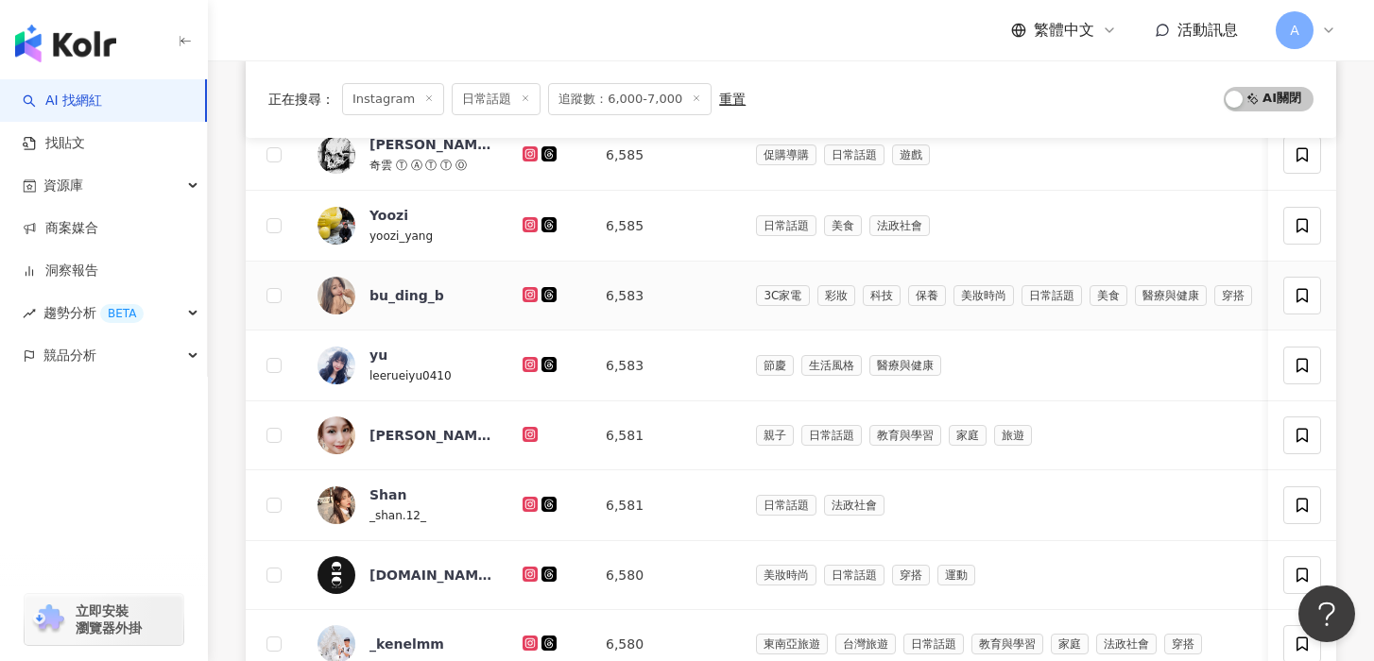
scroll to position [549, 0]
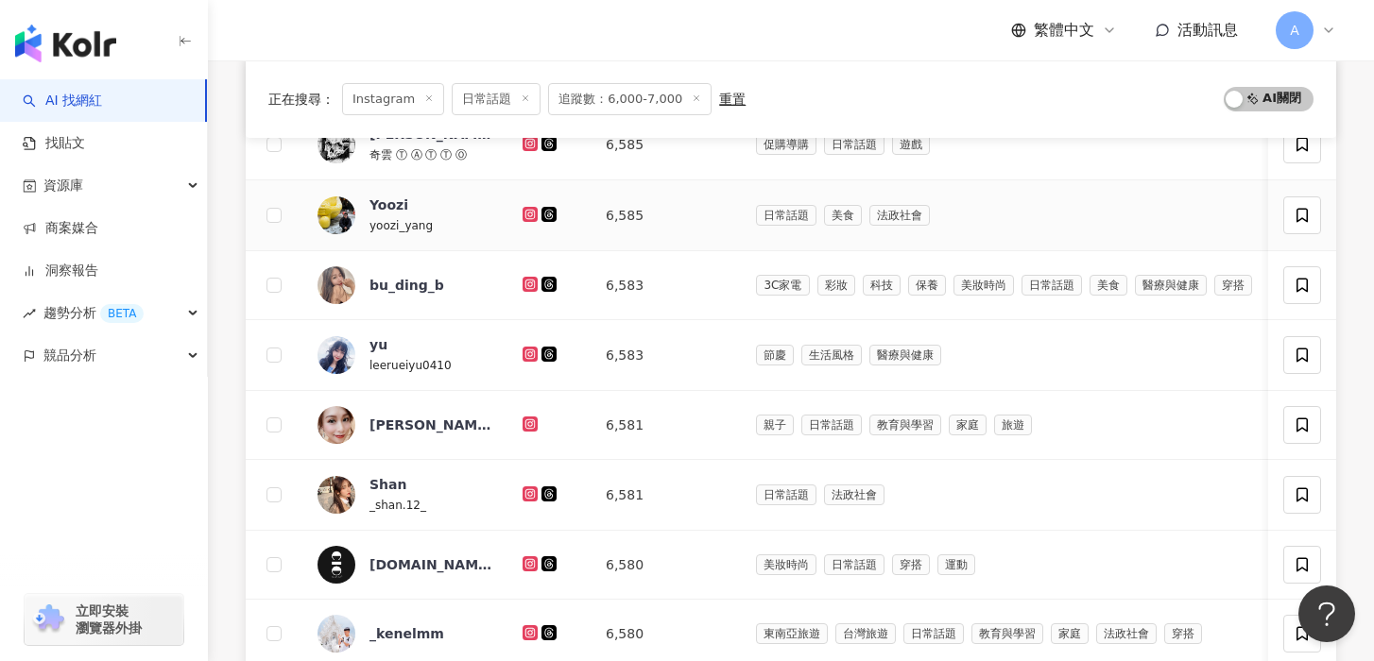
click at [529, 212] on icon at bounding box center [530, 214] width 8 height 8
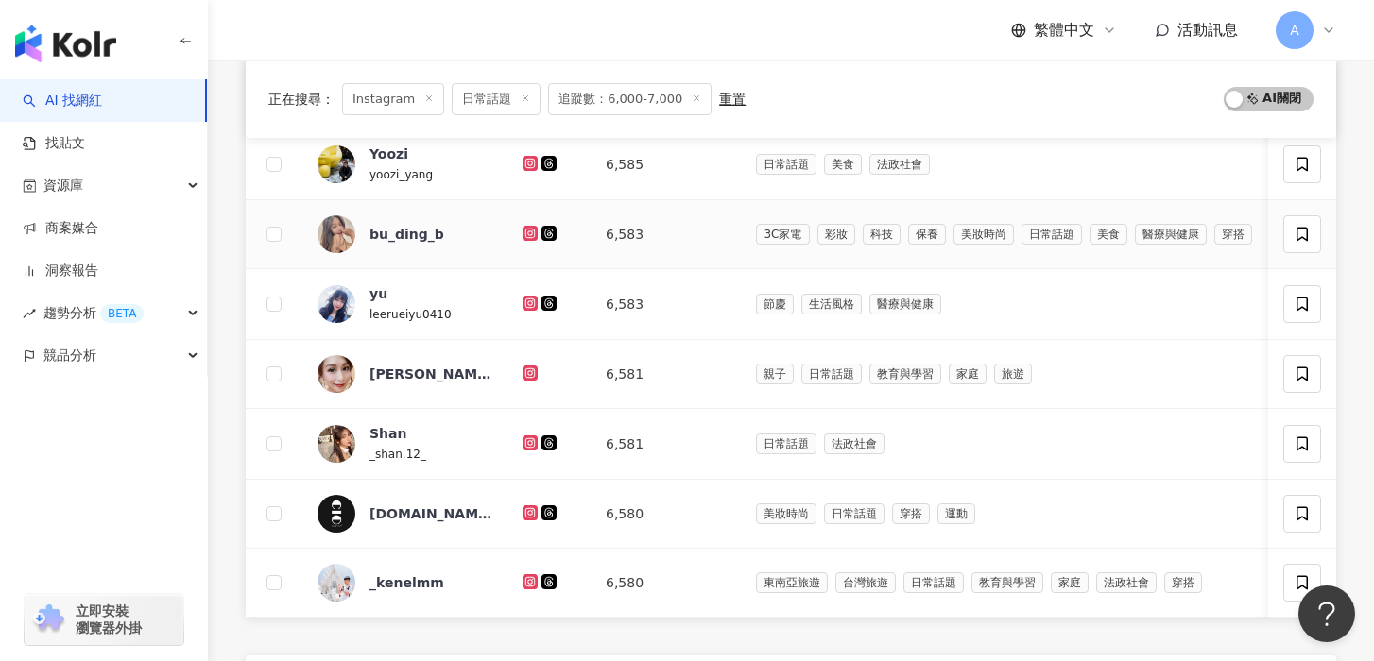
scroll to position [601, 0]
click at [529, 236] on icon at bounding box center [530, 232] width 12 height 11
click at [531, 297] on icon at bounding box center [529, 302] width 15 height 15
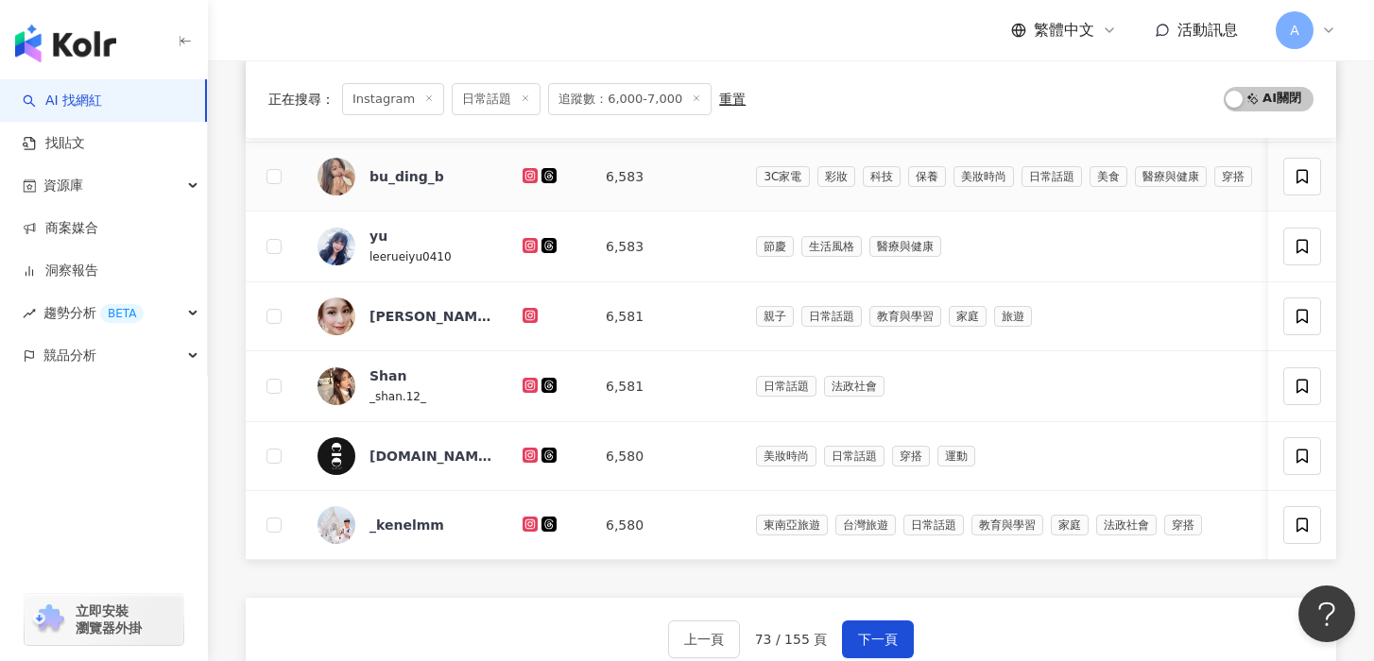
scroll to position [723, 0]
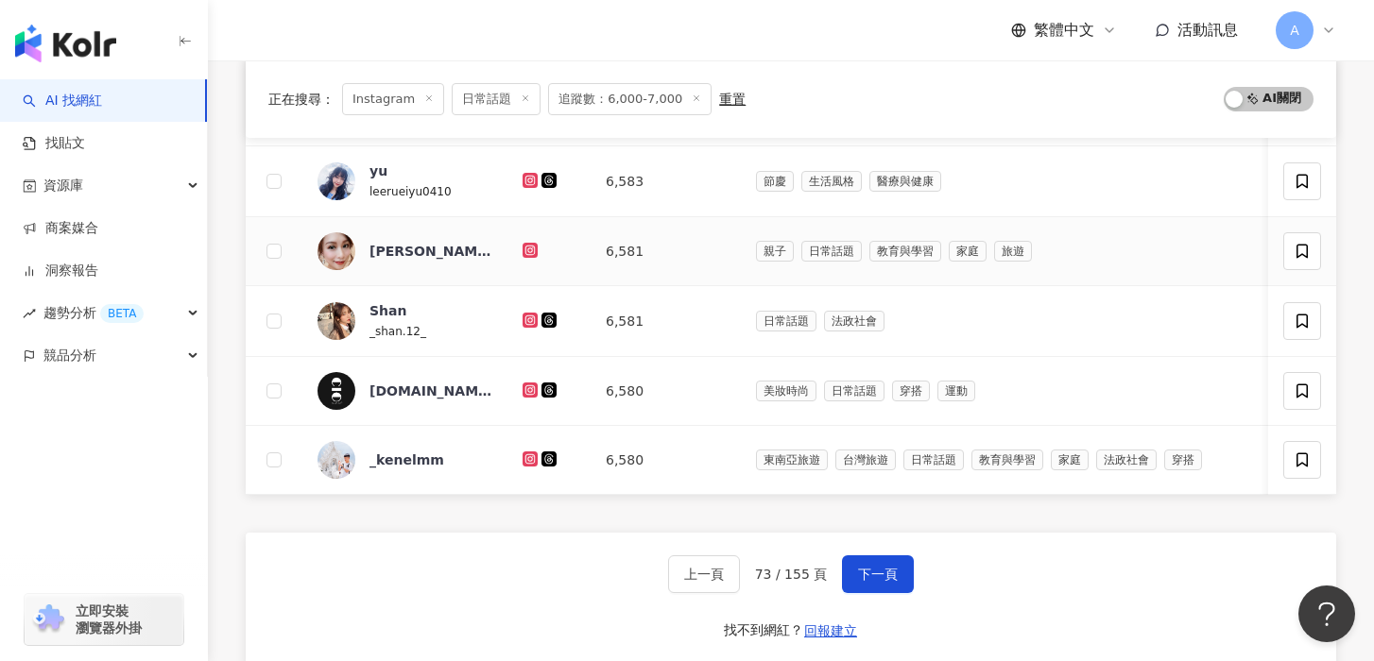
click at [529, 239] on td at bounding box center [548, 251] width 83 height 69
click at [530, 244] on icon at bounding box center [529, 250] width 15 height 15
click at [531, 319] on icon at bounding box center [529, 319] width 3 height 3
click at [530, 317] on icon at bounding box center [530, 320] width 12 height 11
click at [528, 388] on icon at bounding box center [530, 389] width 8 height 8
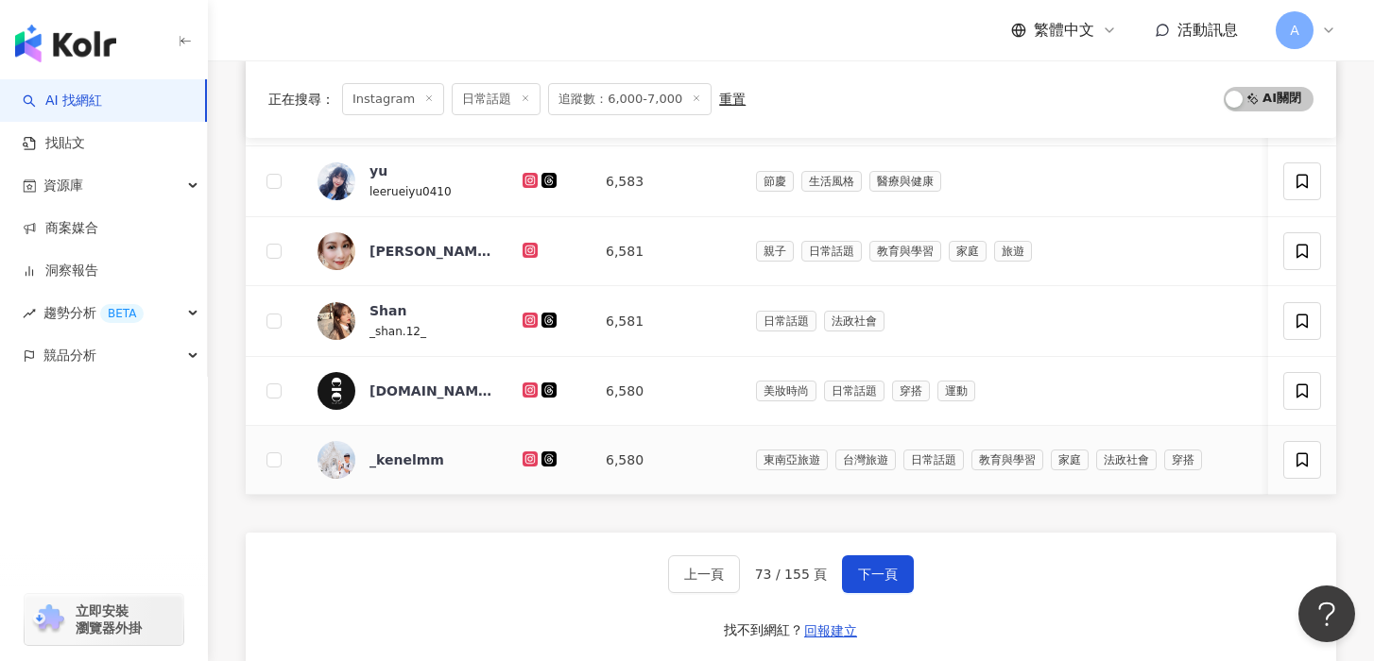
click at [530, 462] on icon at bounding box center [530, 458] width 8 height 8
